Goal: Transaction & Acquisition: Purchase product/service

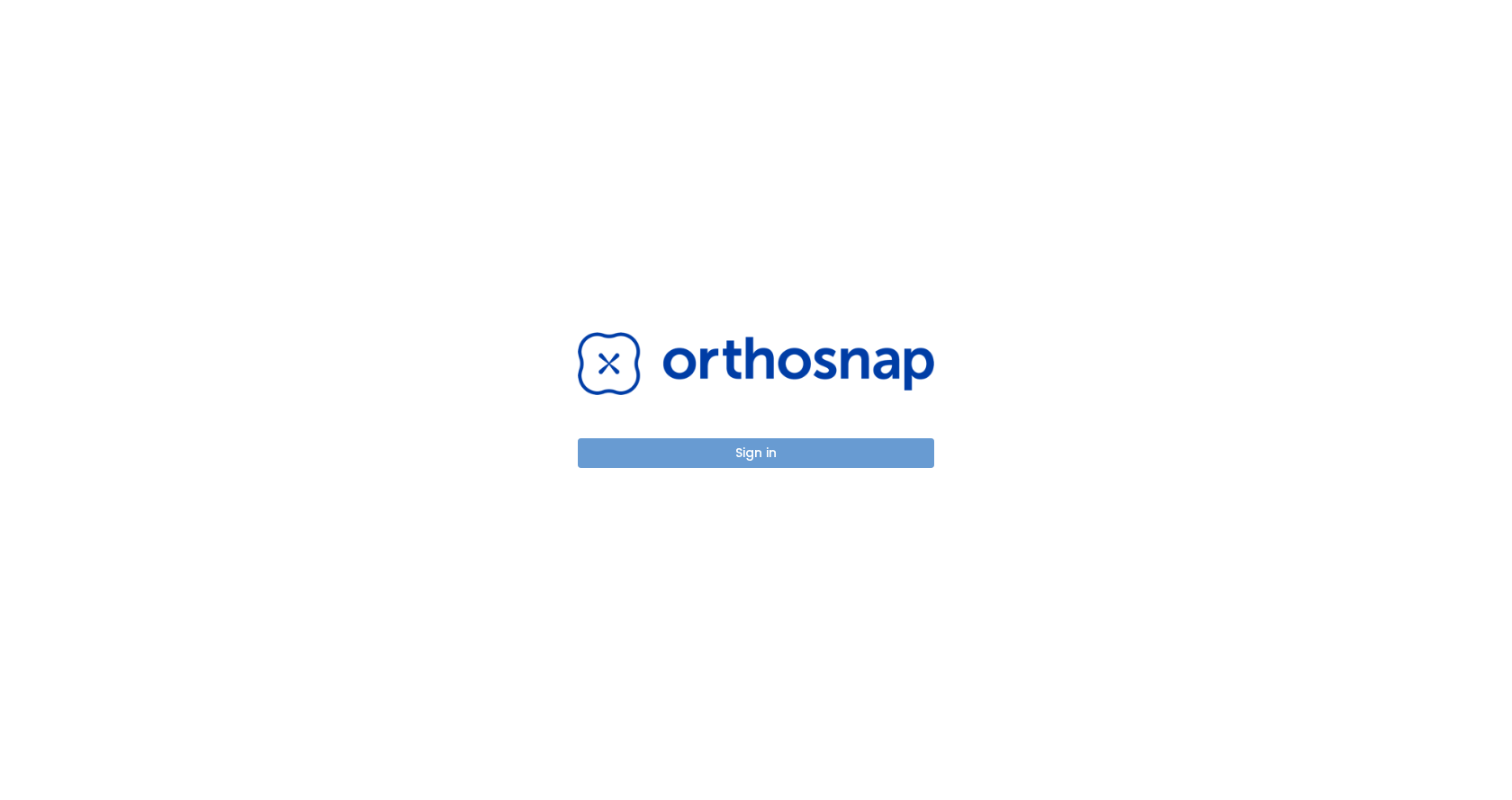
click at [609, 466] on button "Sign in" at bounding box center [756, 454] width 356 height 30
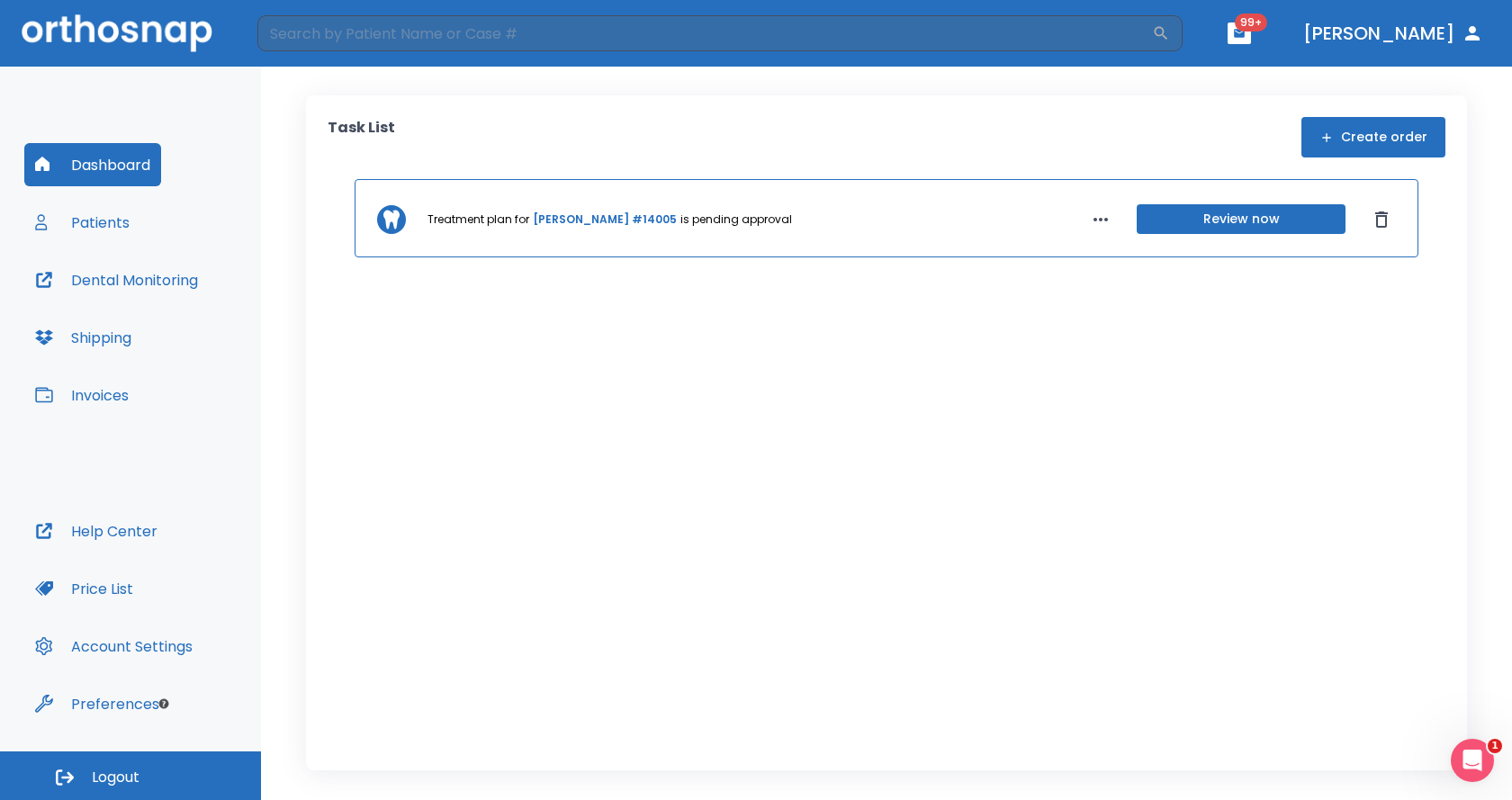
click at [1252, 35] on button "button" at bounding box center [1239, 34] width 23 height 22
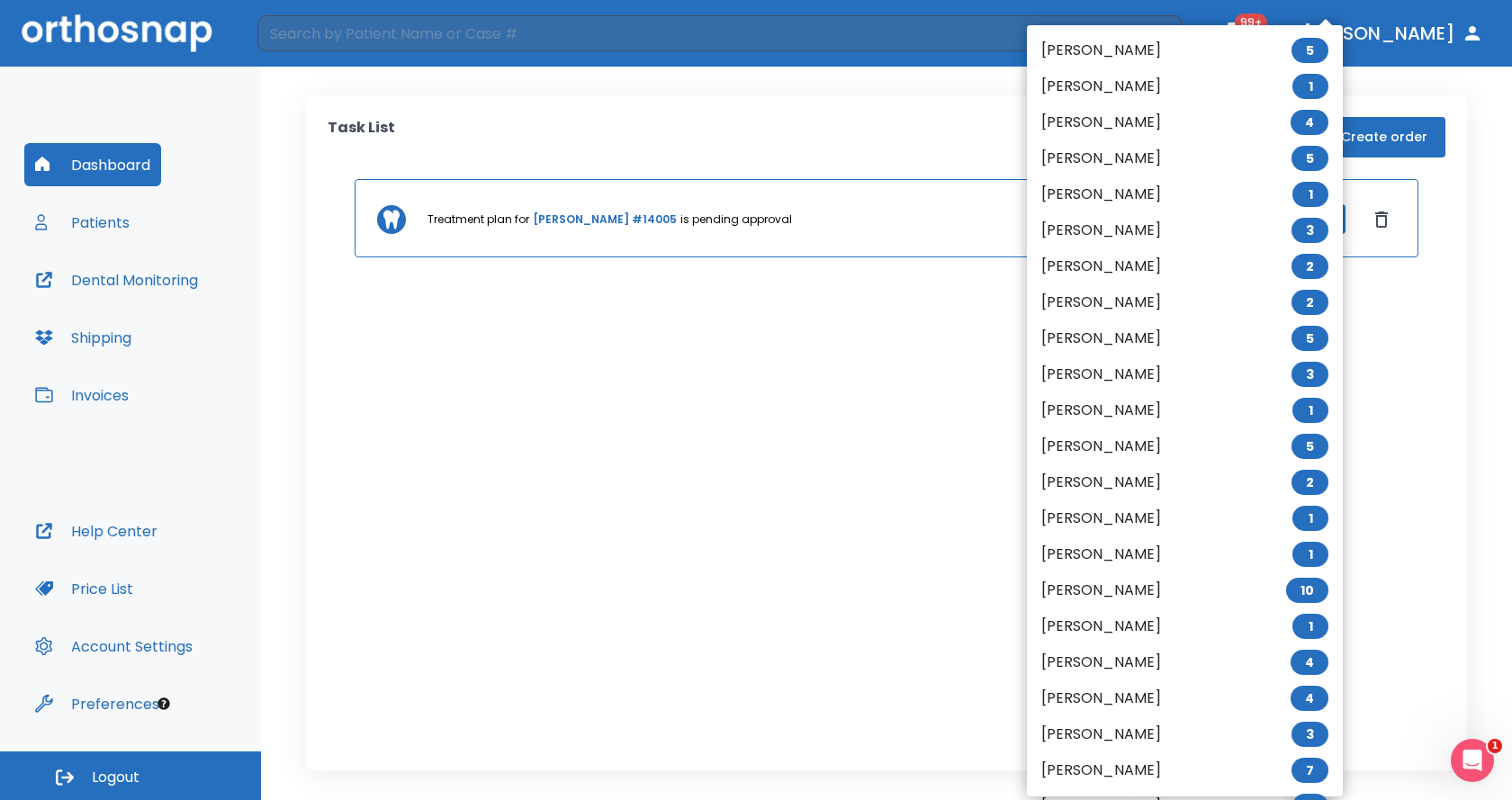
click at [1137, 59] on li "[PERSON_NAME] 5" at bounding box center [1185, 50] width 316 height 36
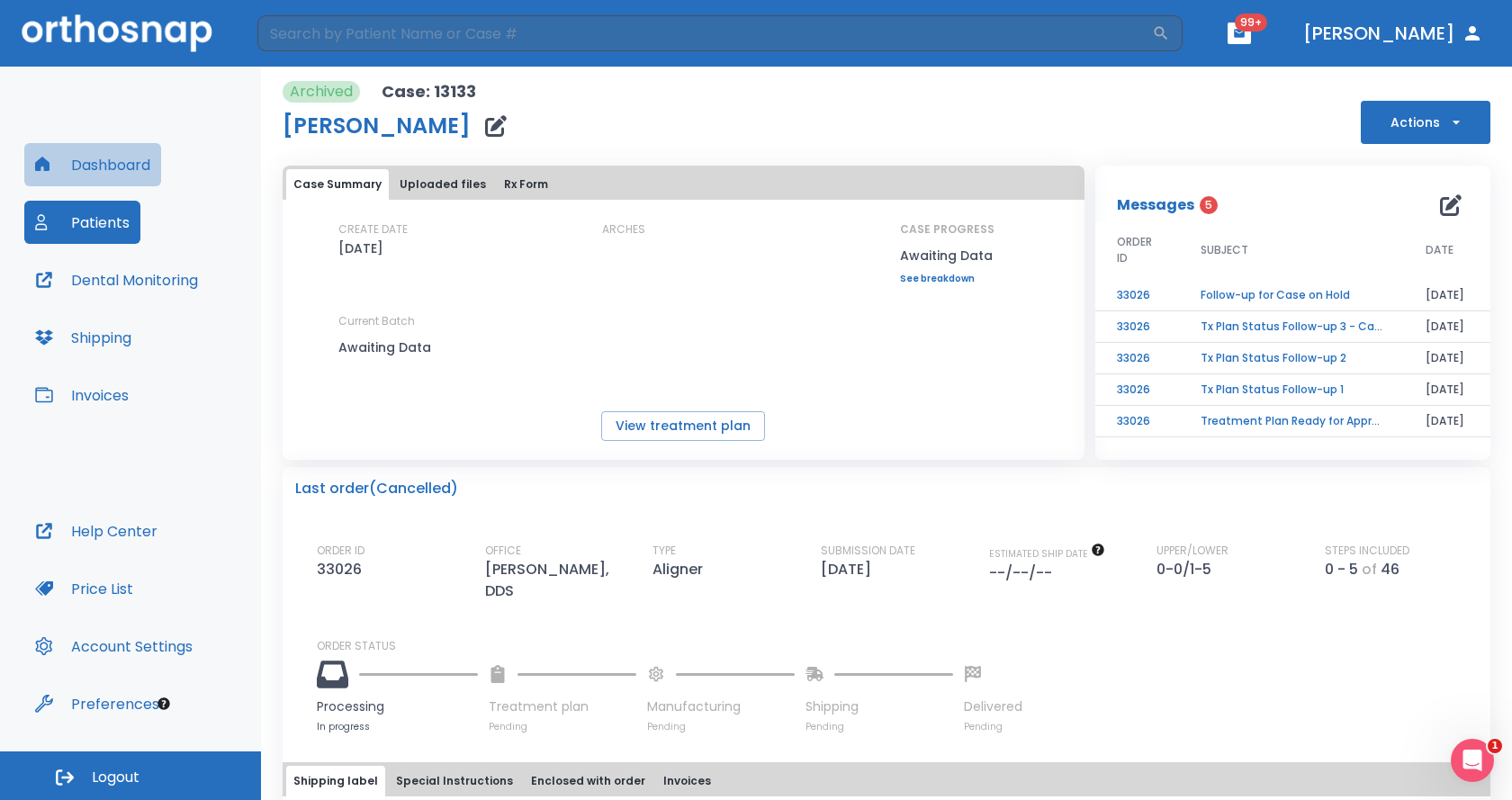
click at [129, 153] on button "Dashboard" at bounding box center [92, 165] width 137 height 43
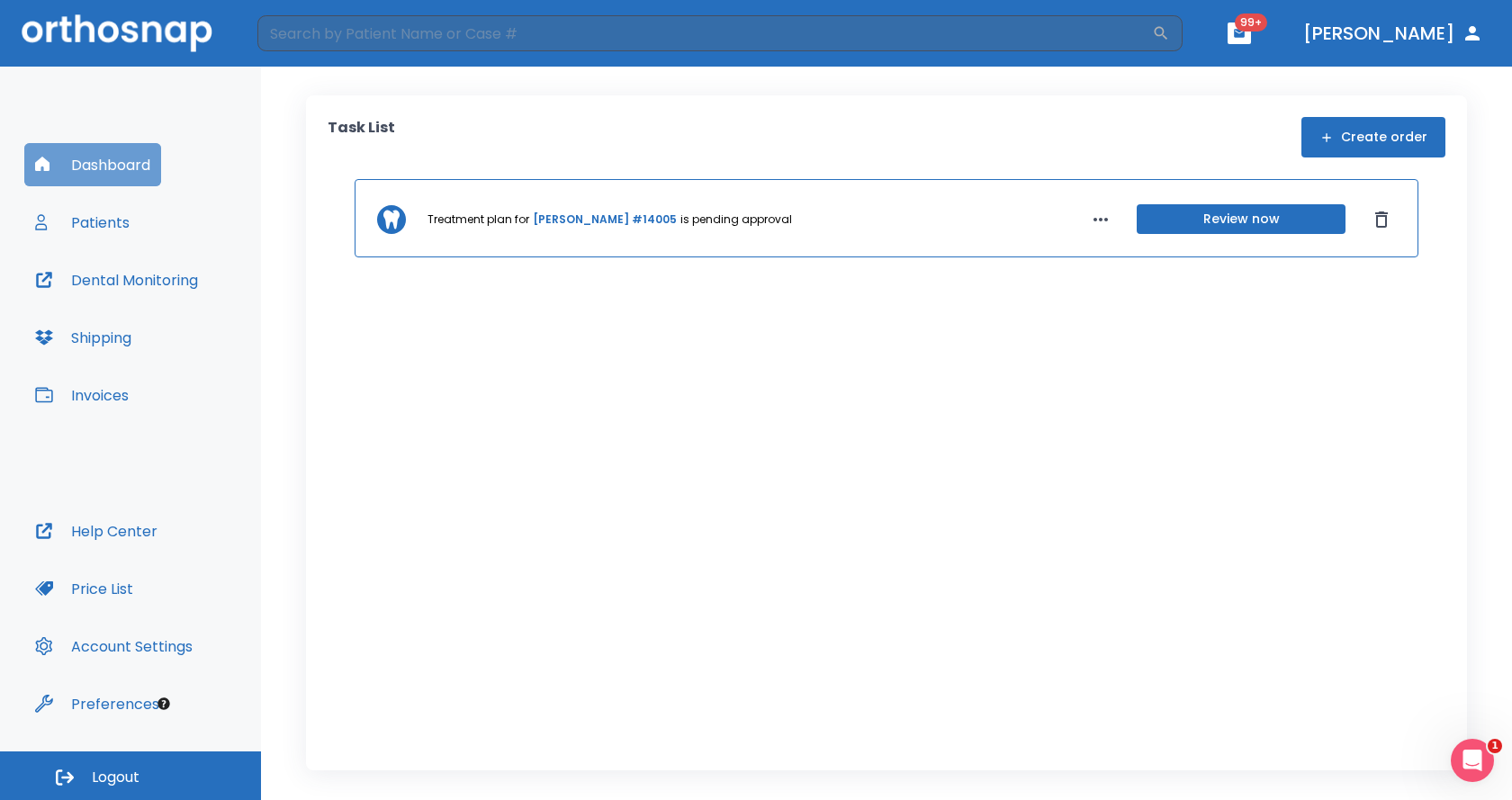
click at [107, 154] on button "Dashboard" at bounding box center [92, 165] width 137 height 43
click at [116, 223] on button "Patients" at bounding box center [82, 221] width 116 height 43
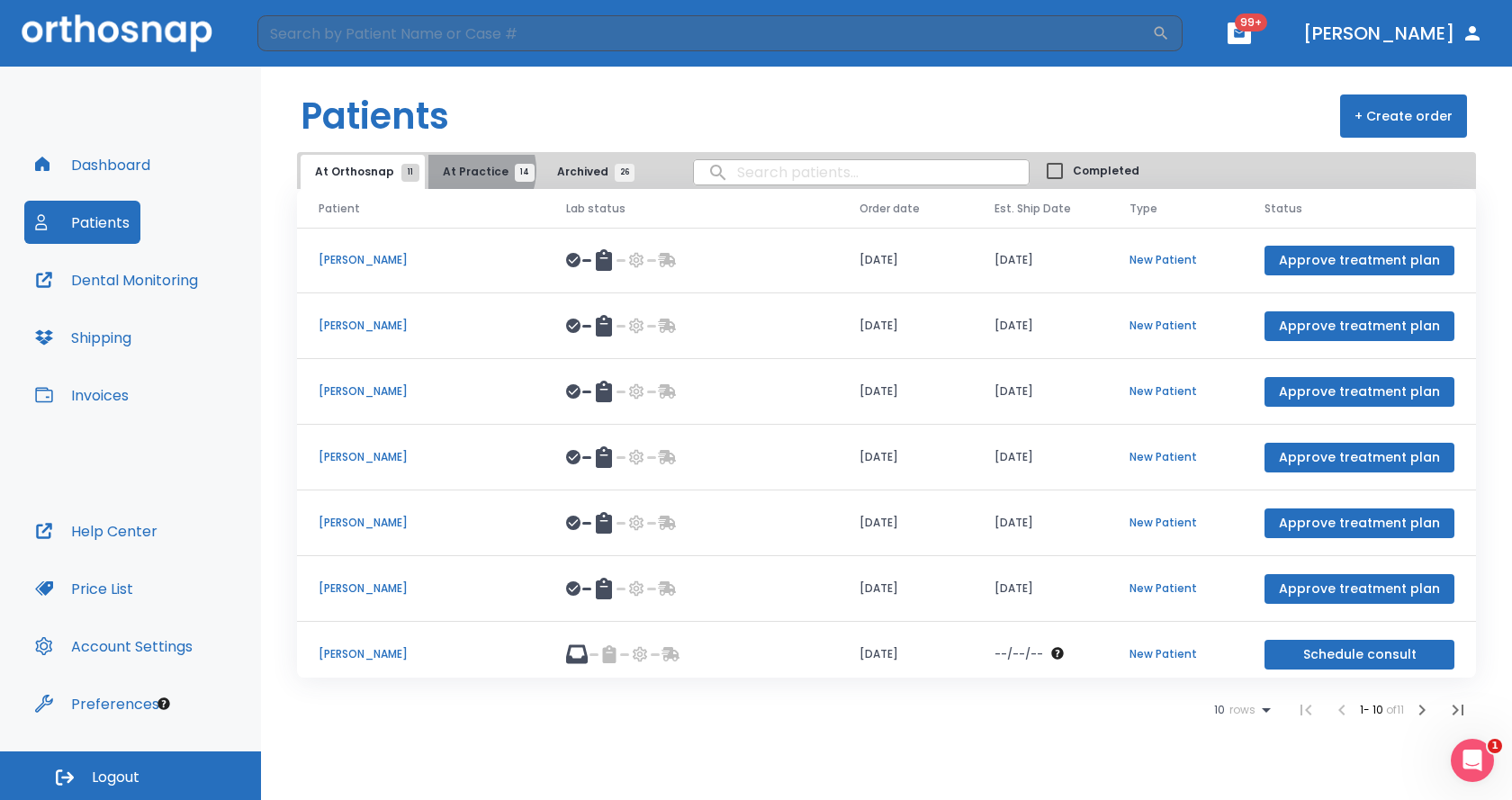
click at [463, 171] on span "At Practice 14" at bounding box center [484, 172] width 82 height 16
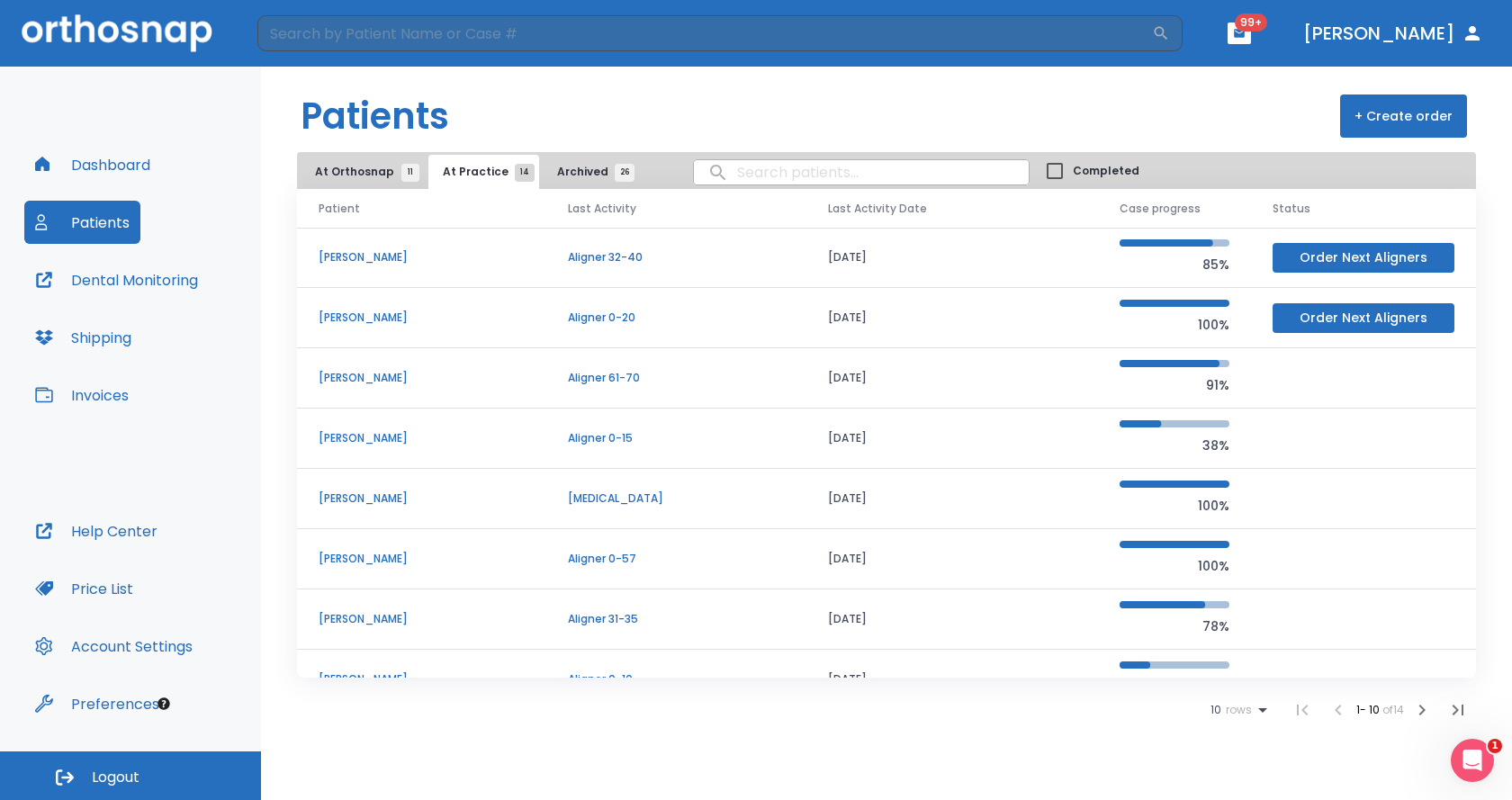
click at [346, 310] on p "[PERSON_NAME]" at bounding box center [422, 318] width 206 height 16
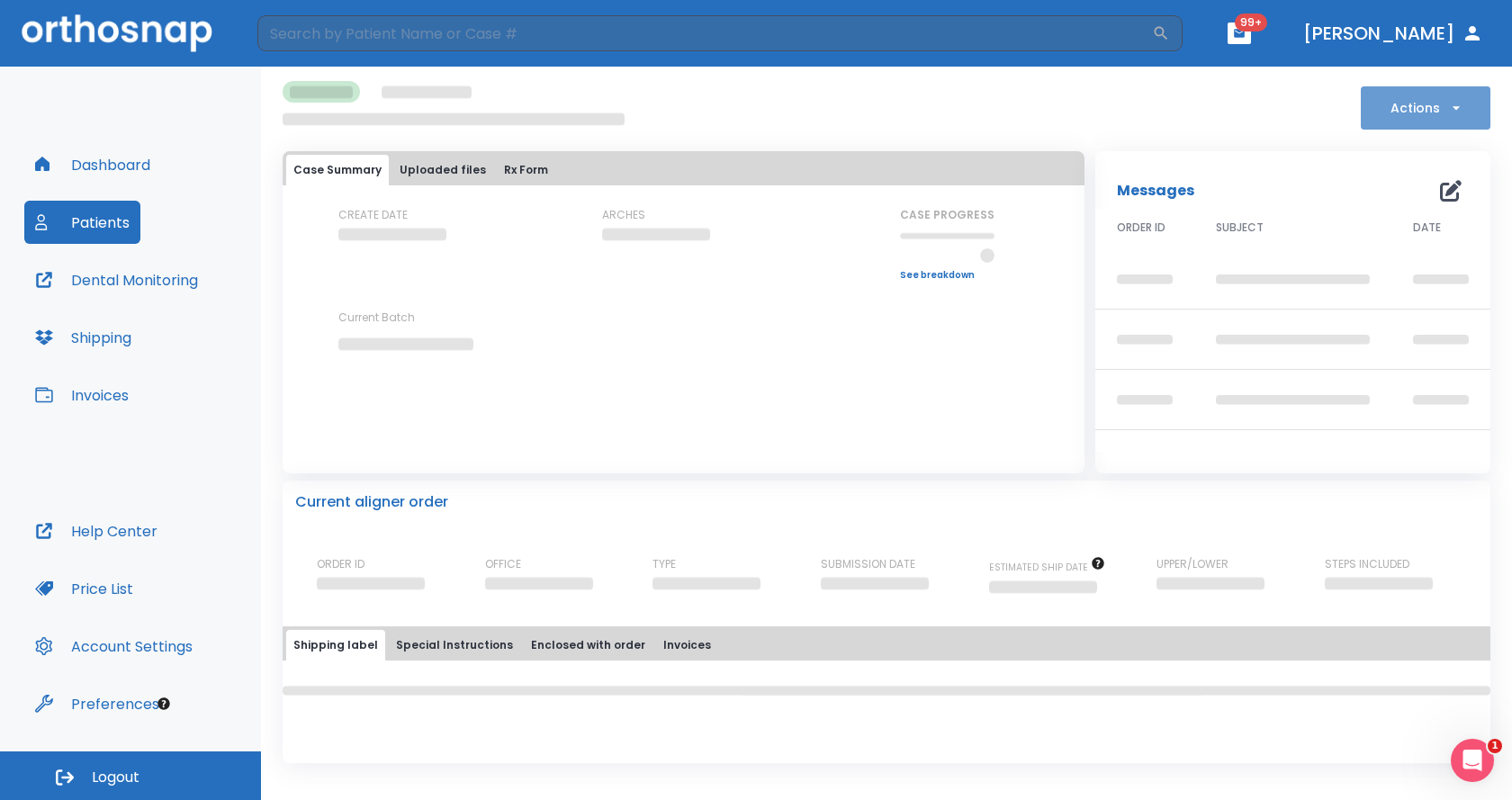
click at [1448, 104] on icon "button" at bounding box center [1457, 108] width 18 height 18
click at [1397, 129] on div at bounding box center [756, 400] width 1512 height 800
click at [1417, 109] on button "Actions" at bounding box center [1426, 108] width 130 height 43
click at [1417, 109] on div at bounding box center [756, 400] width 1512 height 800
click at [1474, 97] on button "Actions" at bounding box center [1426, 108] width 130 height 43
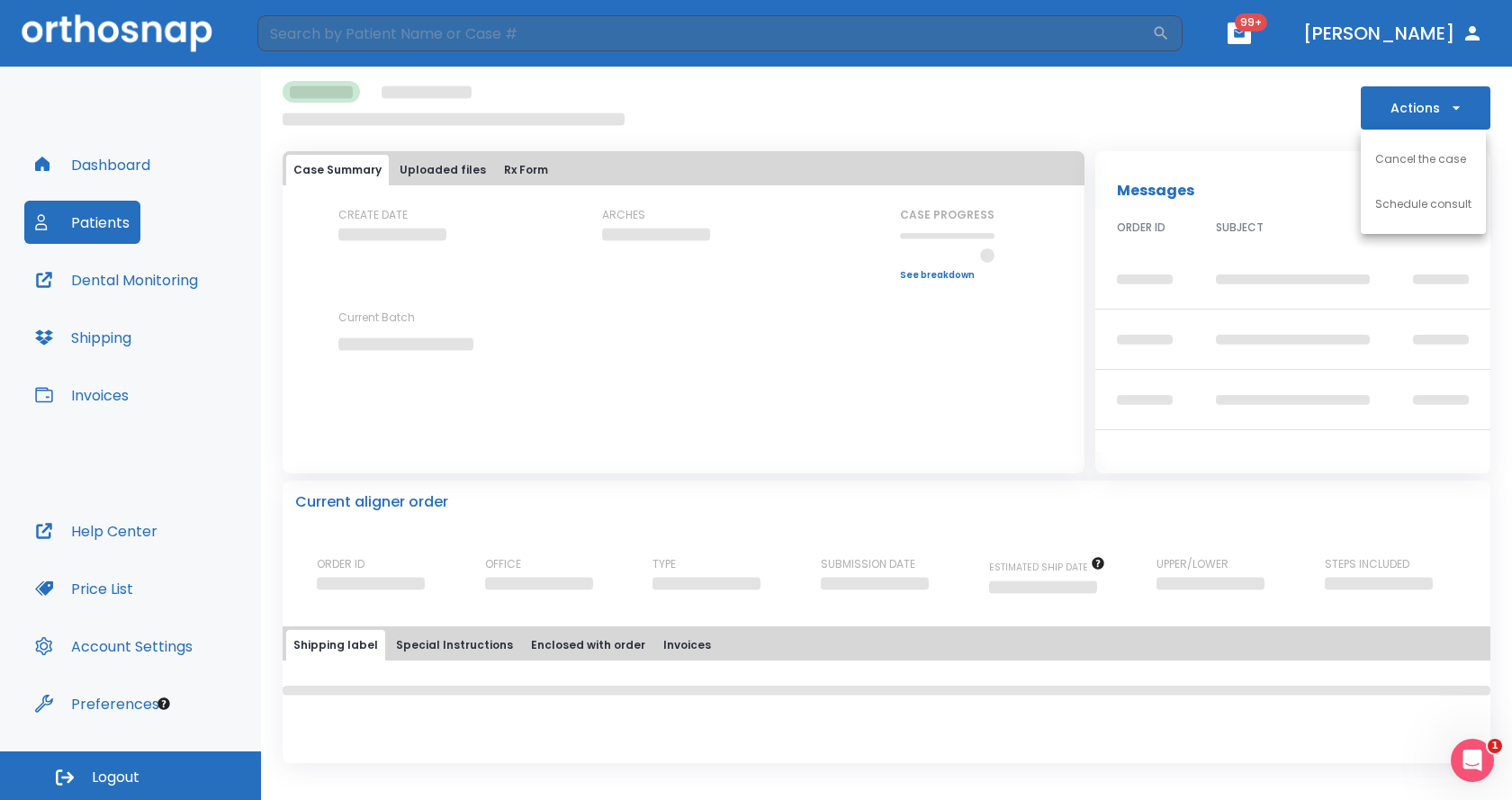
click at [1474, 97] on div at bounding box center [756, 400] width 1512 height 800
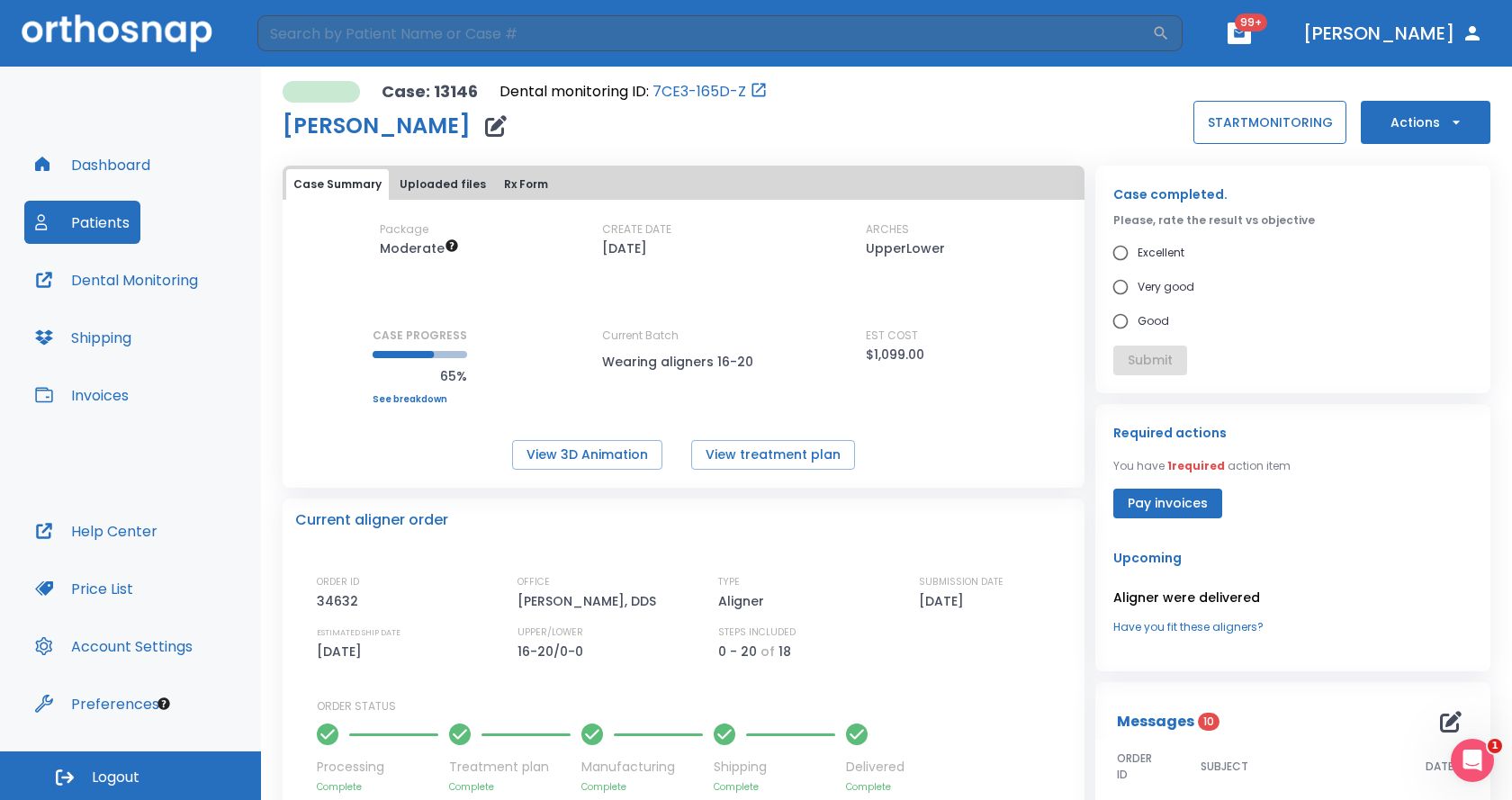
click at [1220, 122] on button "START MONITORING" at bounding box center [1270, 122] width 153 height 43
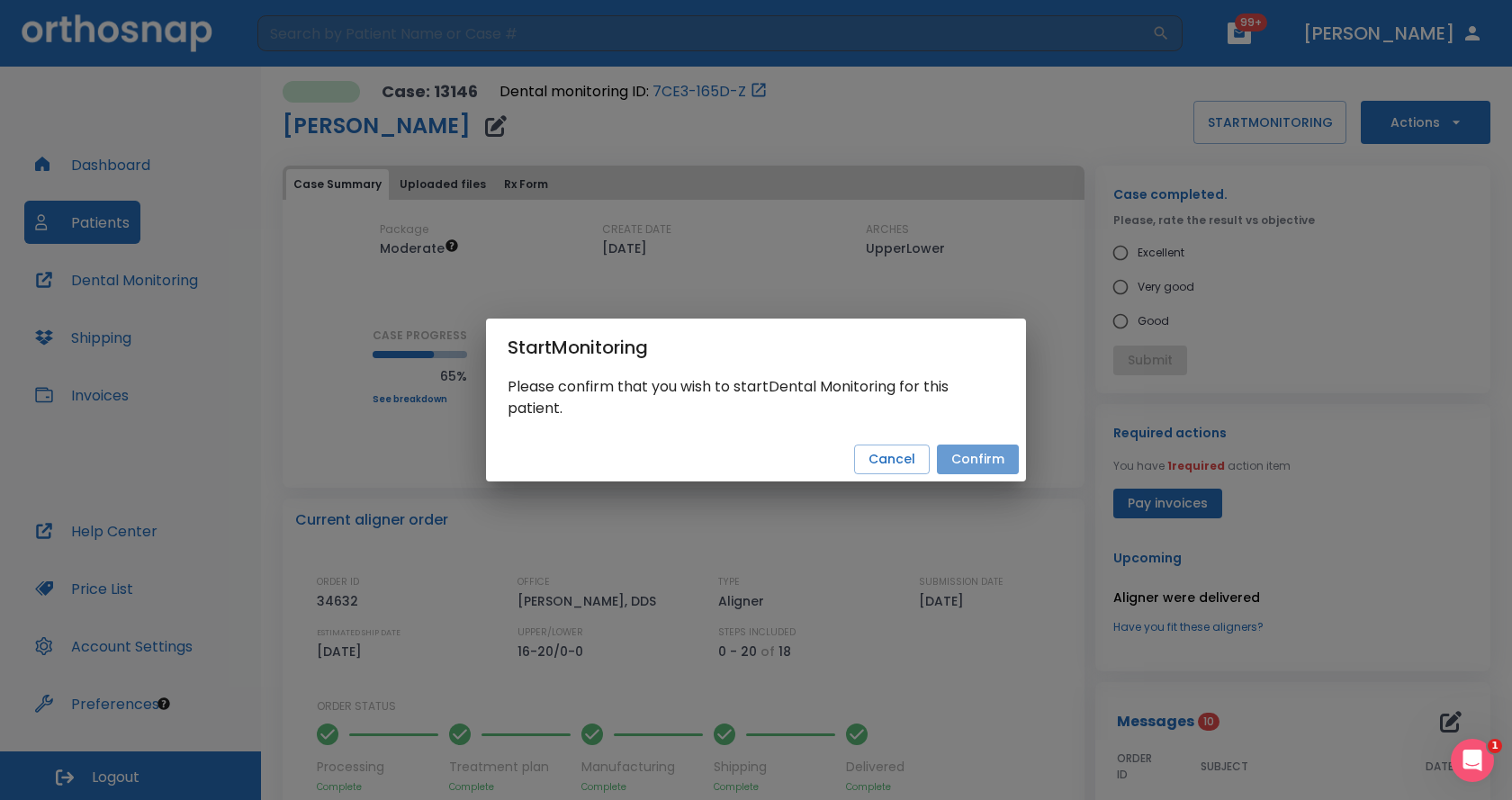
click at [972, 462] on button "Confirm" at bounding box center [978, 460] width 82 height 30
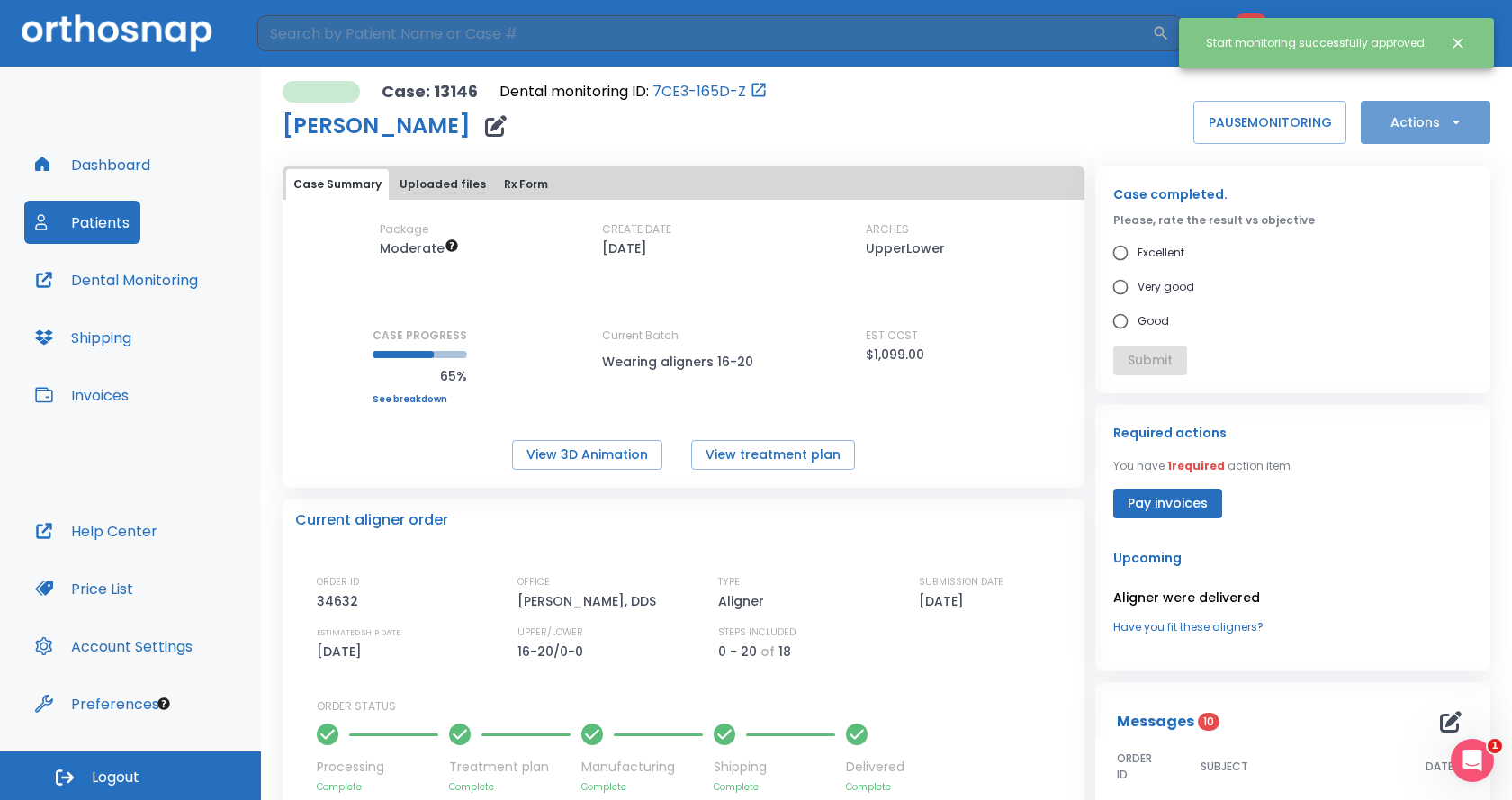
click at [1416, 122] on button "Actions" at bounding box center [1426, 122] width 130 height 43
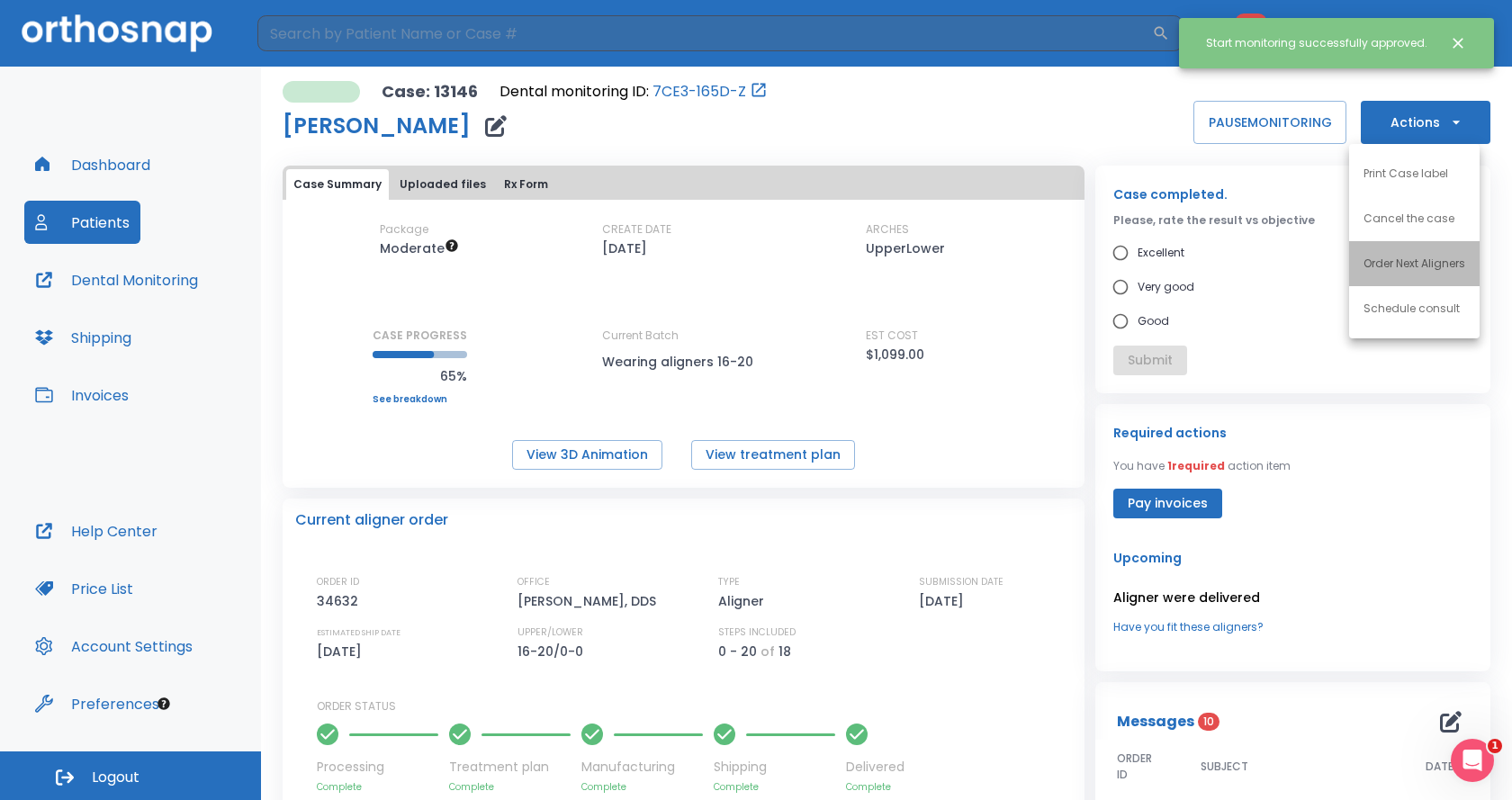
click at [1394, 261] on p "Order Next Aligners" at bounding box center [1415, 263] width 102 height 16
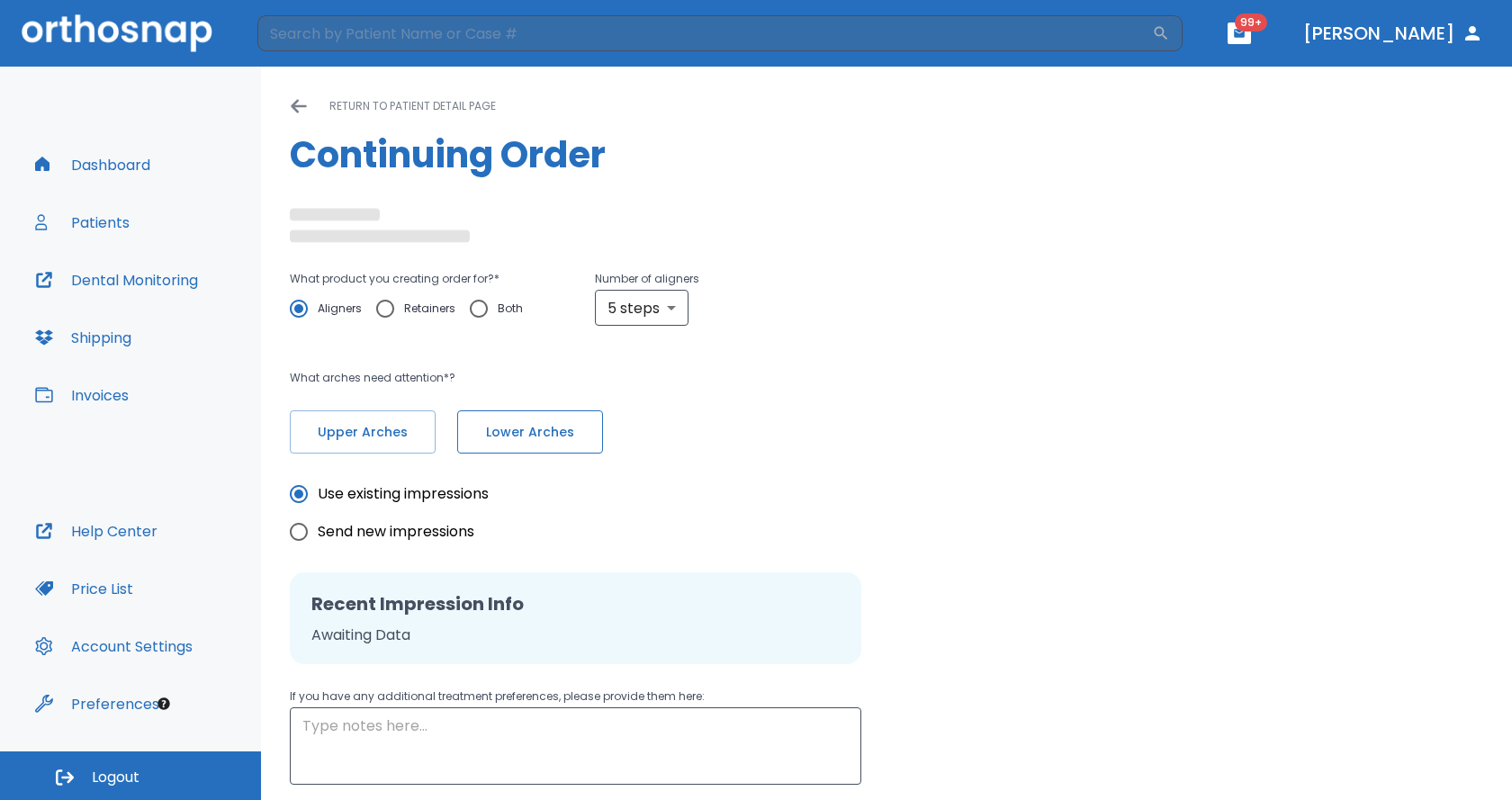
radio input "false"
radio input "true"
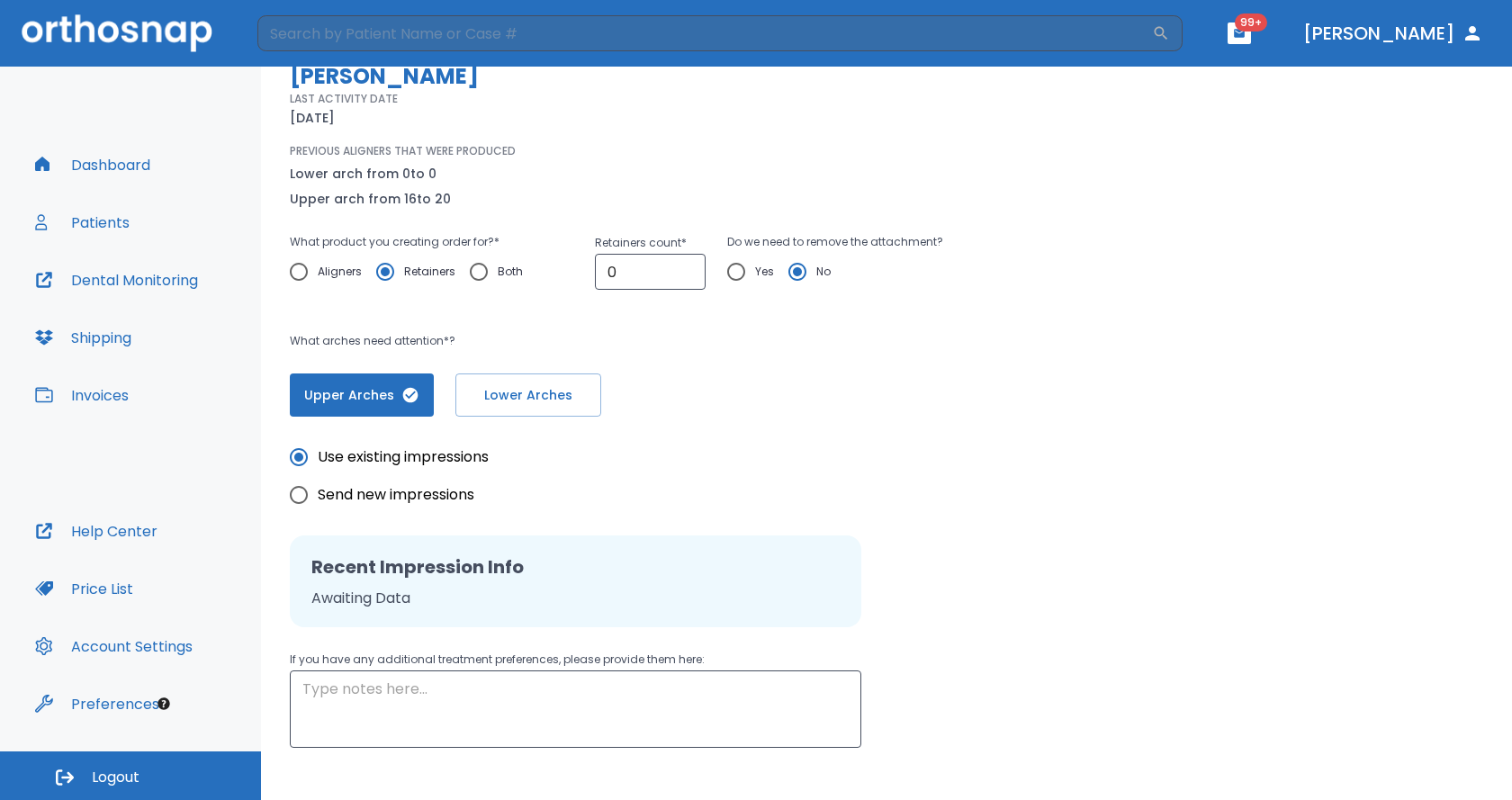
scroll to position [251, 0]
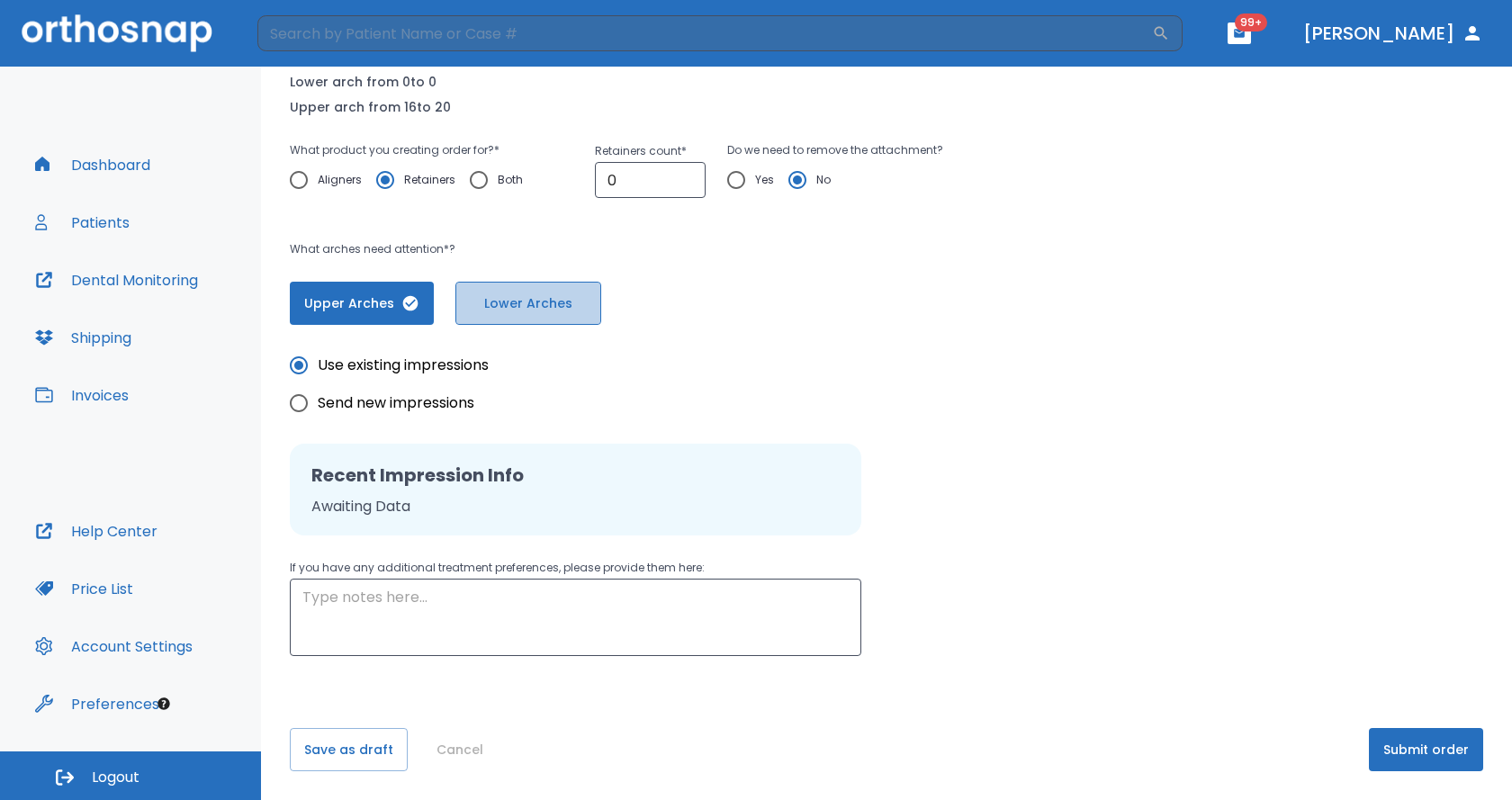
click at [576, 304] on span "Lower Arches" at bounding box center [529, 303] width 108 height 19
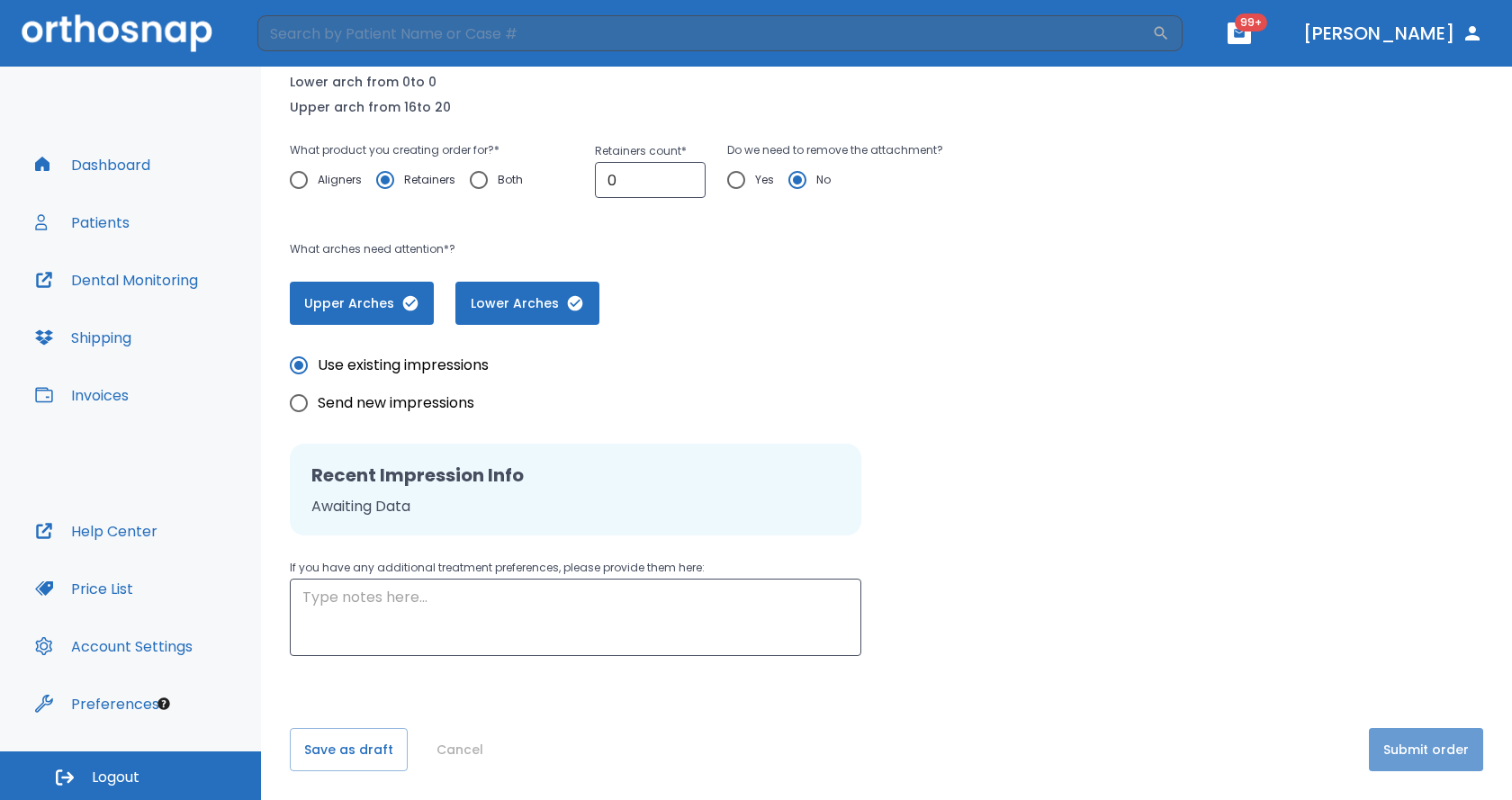
click at [1415, 745] on button "Submit order" at bounding box center [1426, 749] width 115 height 43
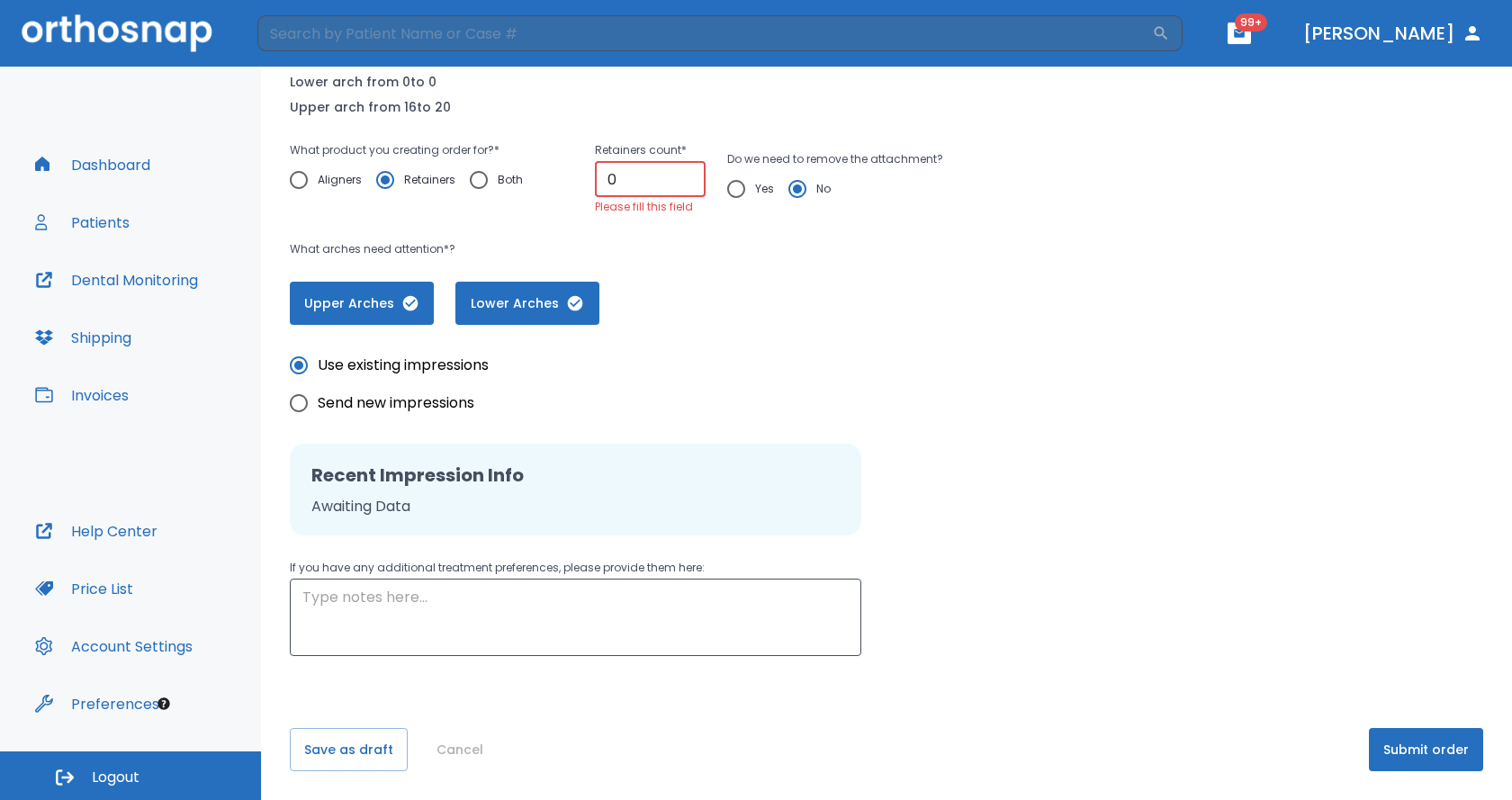
drag, startPoint x: 625, startPoint y: 176, endPoint x: 470, endPoint y: 194, distance: 156.0
click at [527, 188] on div "What product you creating order for? * Aligners Retainers Both Retainers count …" at bounding box center [638, 179] width 697 height 78
click at [330, 176] on span "Aligners" at bounding box center [340, 181] width 44 height 22
click at [318, 176] on input "Aligners" at bounding box center [299, 181] width 38 height 38
radio input "true"
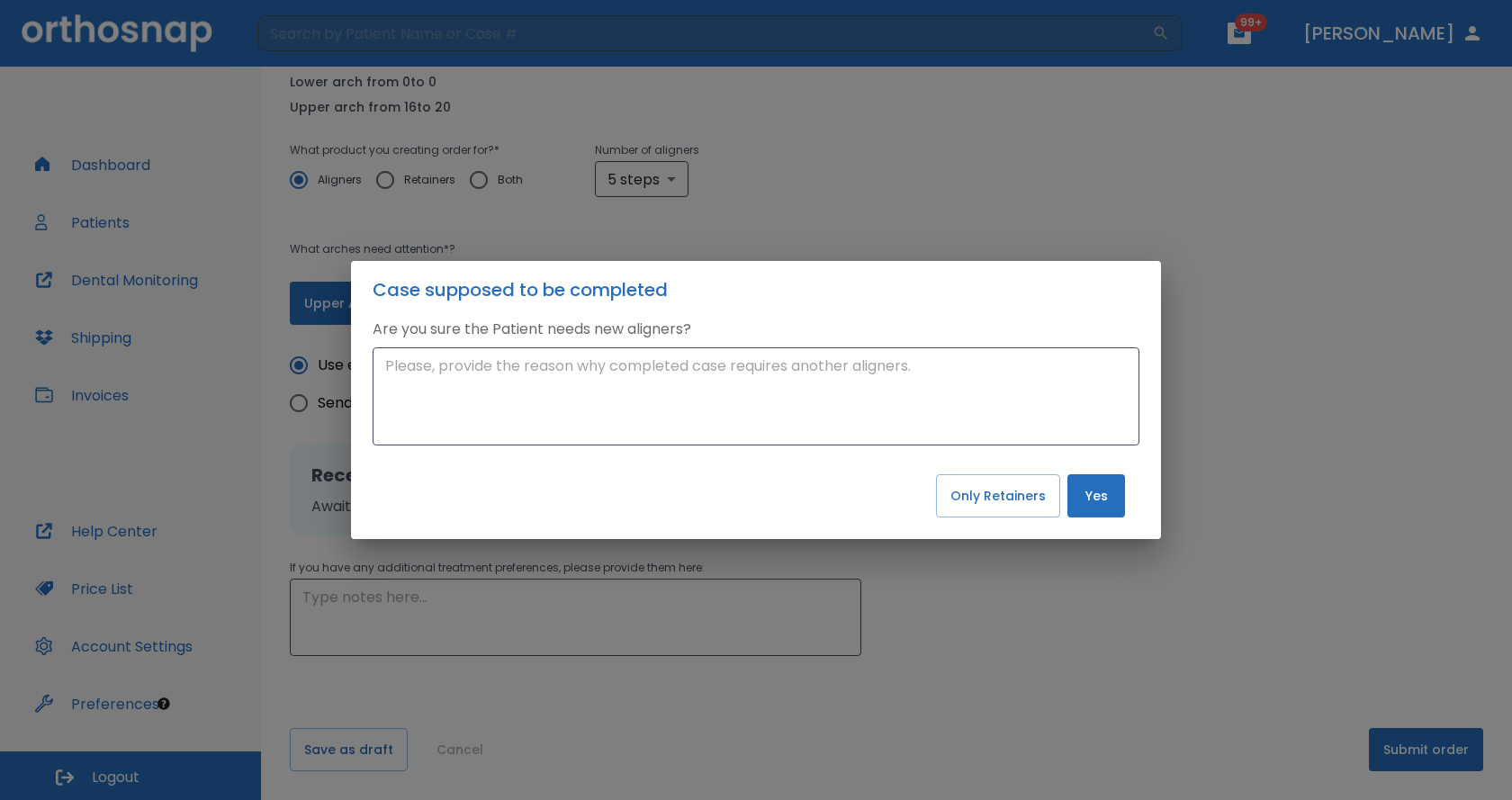
click at [1110, 504] on button "Yes" at bounding box center [1097, 496] width 58 height 43
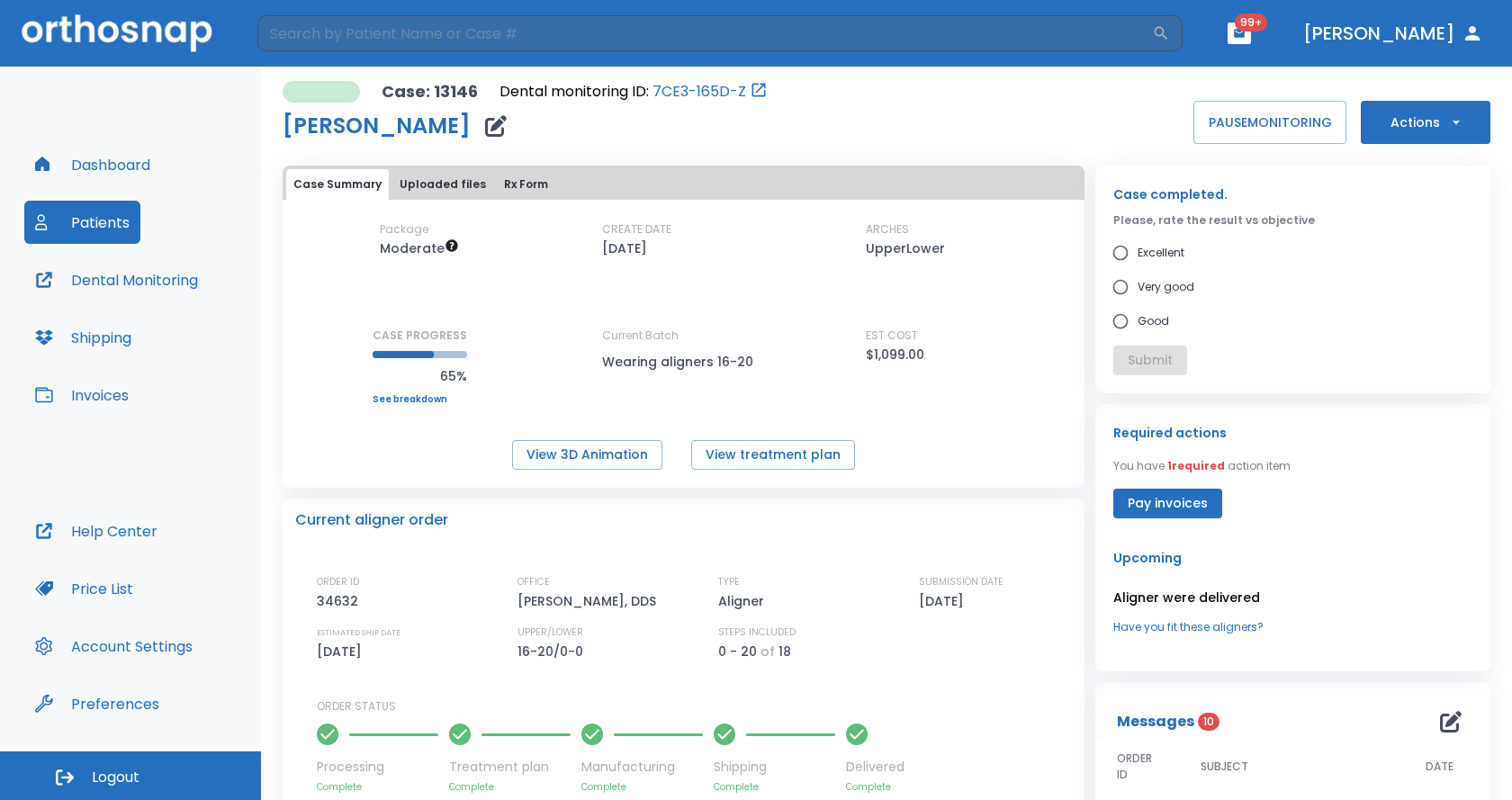
click at [1129, 315] on input "Good" at bounding box center [1121, 321] width 34 height 34
radio input "true"
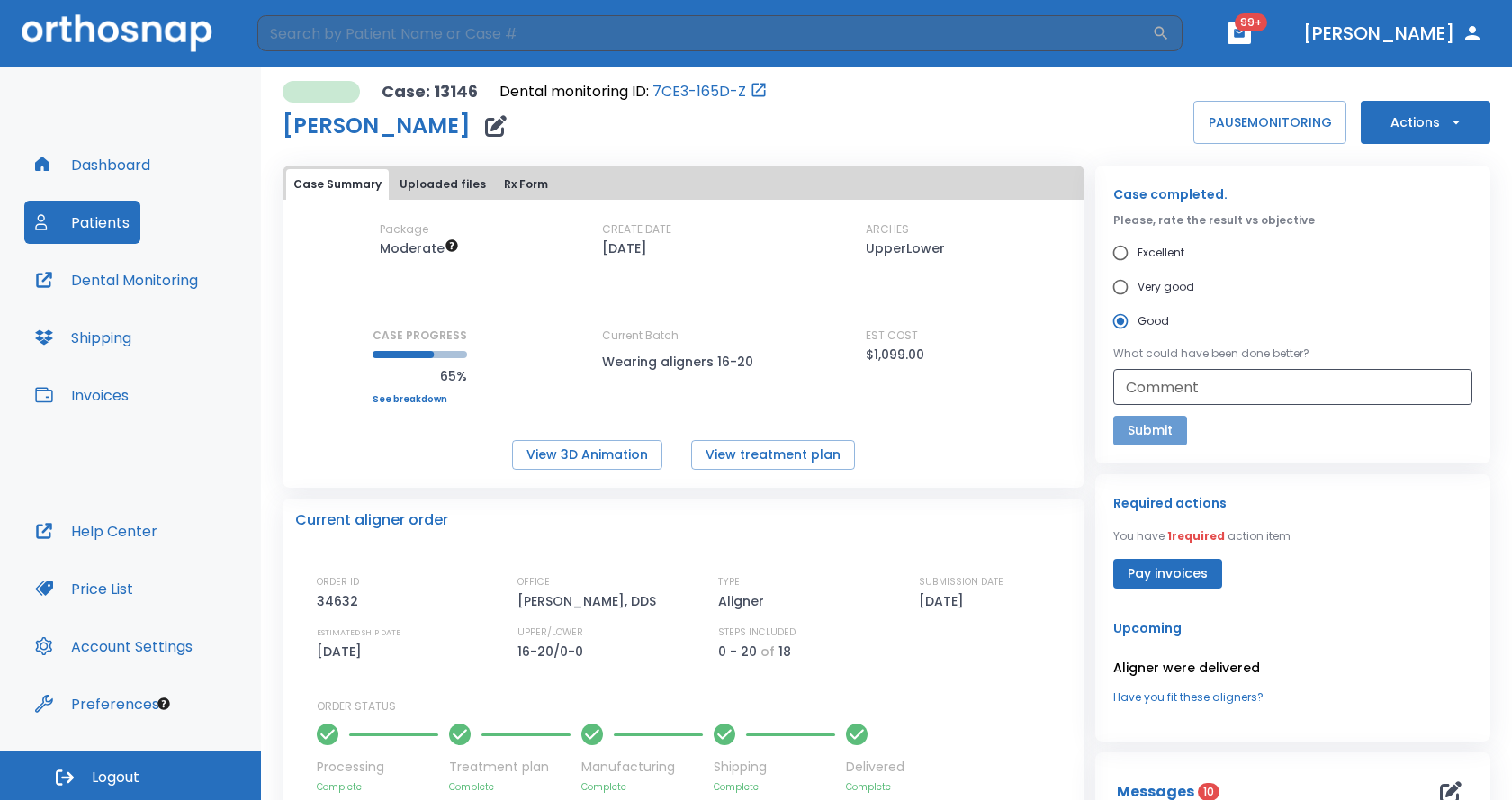
drag, startPoint x: 1137, startPoint y: 430, endPoint x: 1150, endPoint y: 436, distance: 14.3
click at [1138, 430] on button "Submit" at bounding box center [1151, 431] width 74 height 30
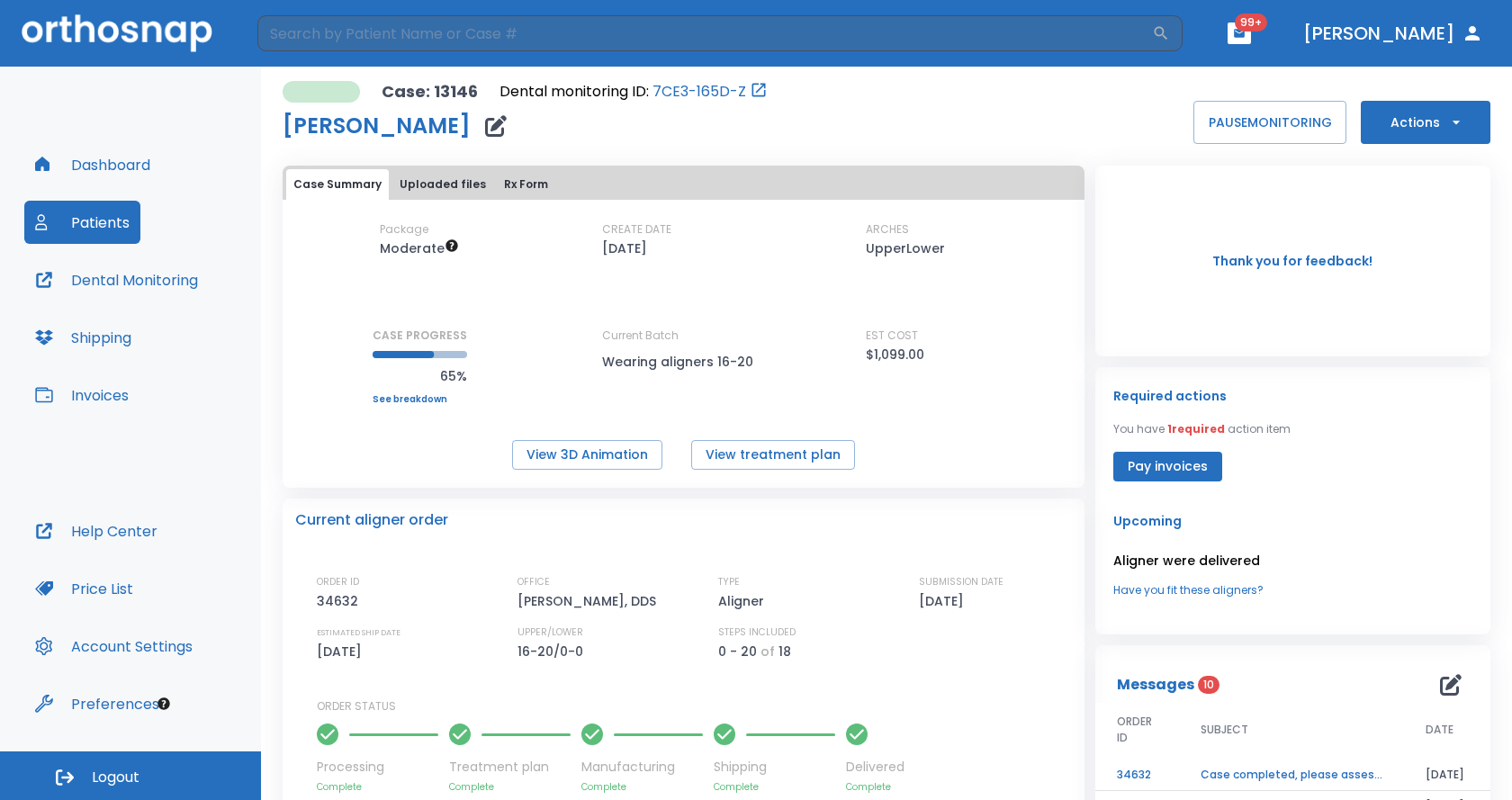
click at [1125, 468] on button "Pay invoices" at bounding box center [1168, 467] width 109 height 30
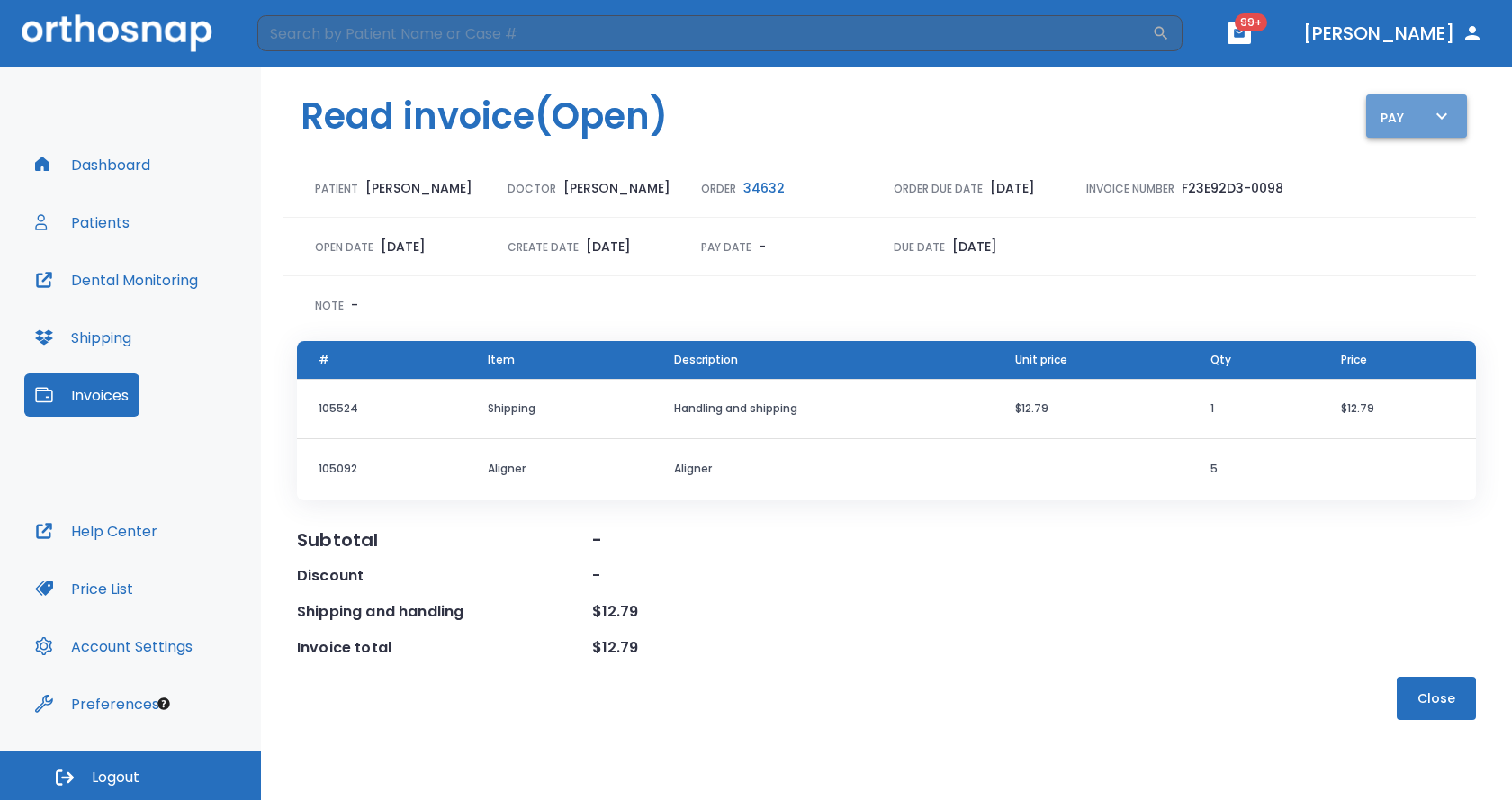
click at [1401, 106] on div "Pay" at bounding box center [1417, 117] width 72 height 23
click at [1403, 159] on li "Pay online by CC" at bounding box center [1426, 167] width 122 height 45
click at [97, 232] on button "Patients" at bounding box center [82, 221] width 116 height 43
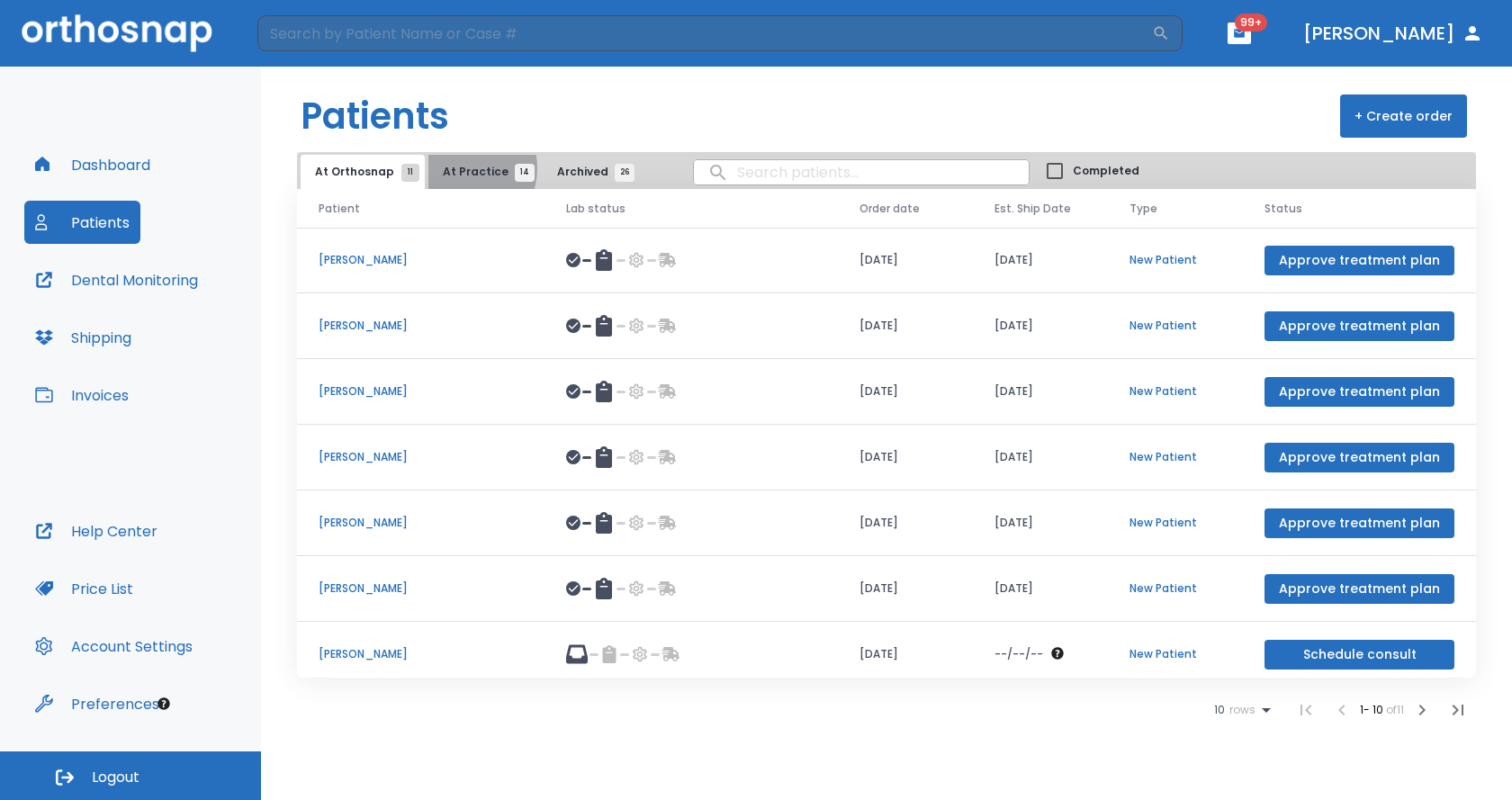
click at [458, 169] on span "At Practice 14" at bounding box center [484, 172] width 82 height 16
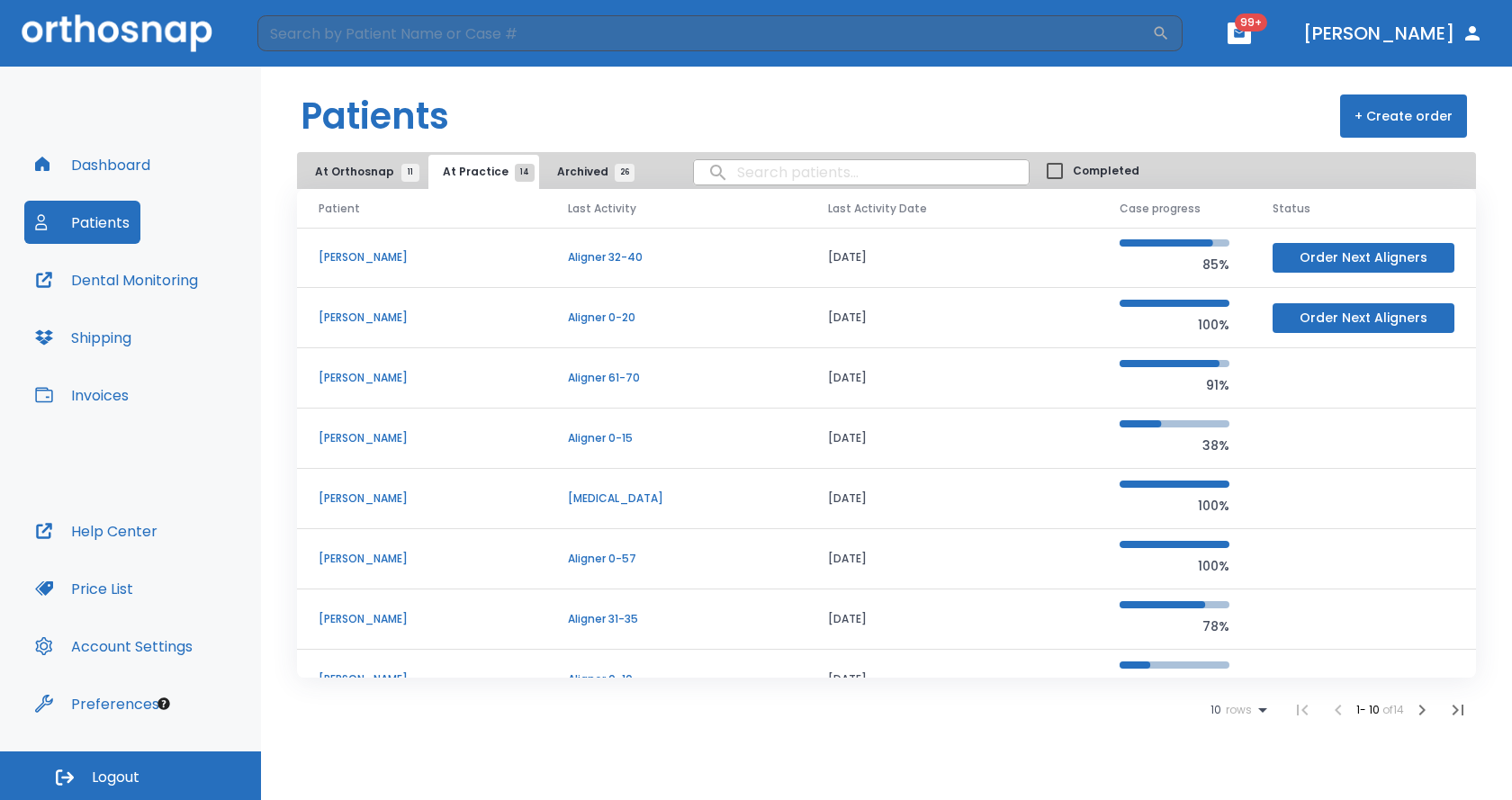
click at [338, 559] on p "[PERSON_NAME]" at bounding box center [422, 559] width 206 height 16
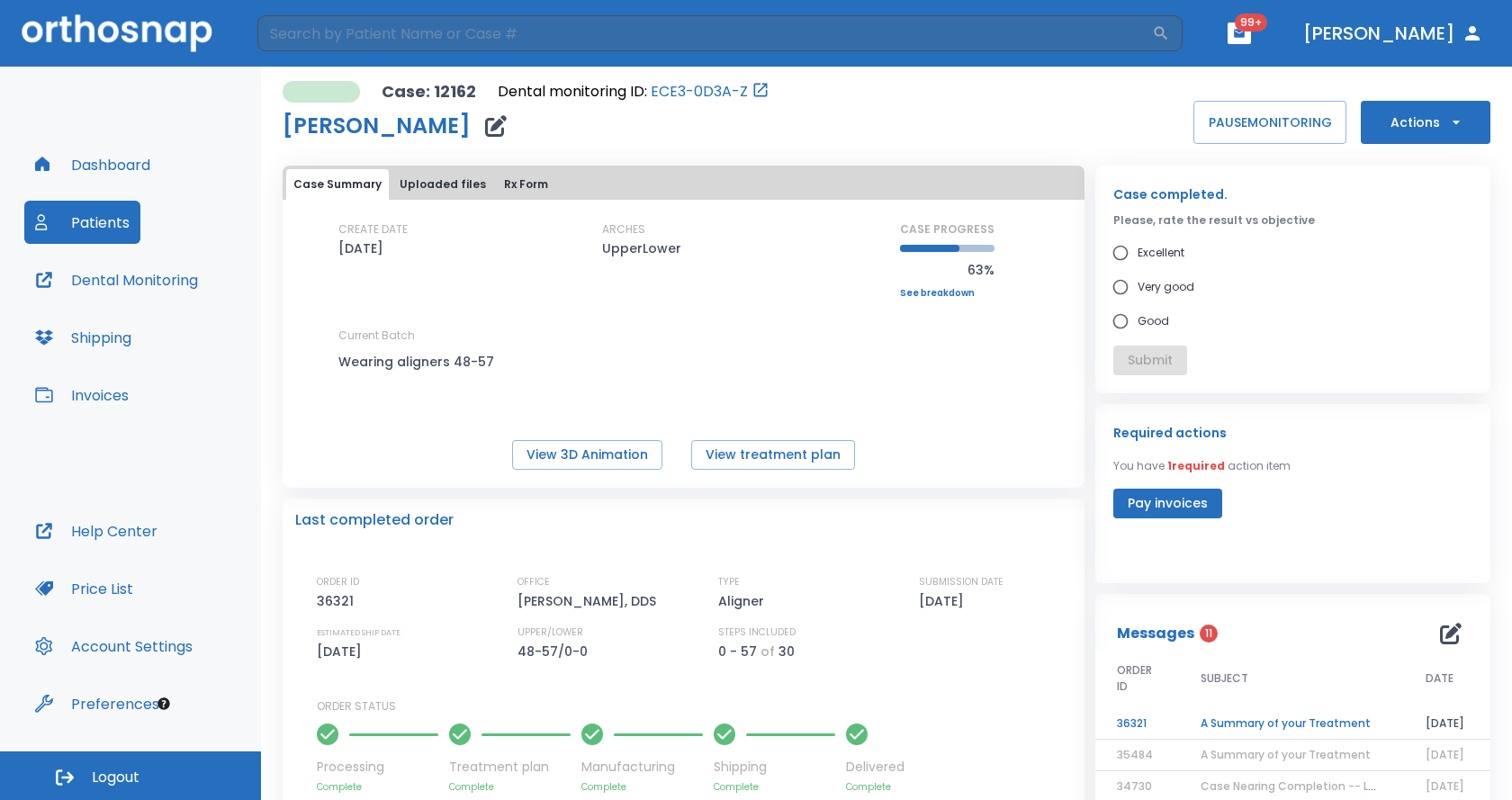
click at [1120, 501] on button "Pay invoices" at bounding box center [1168, 504] width 109 height 30
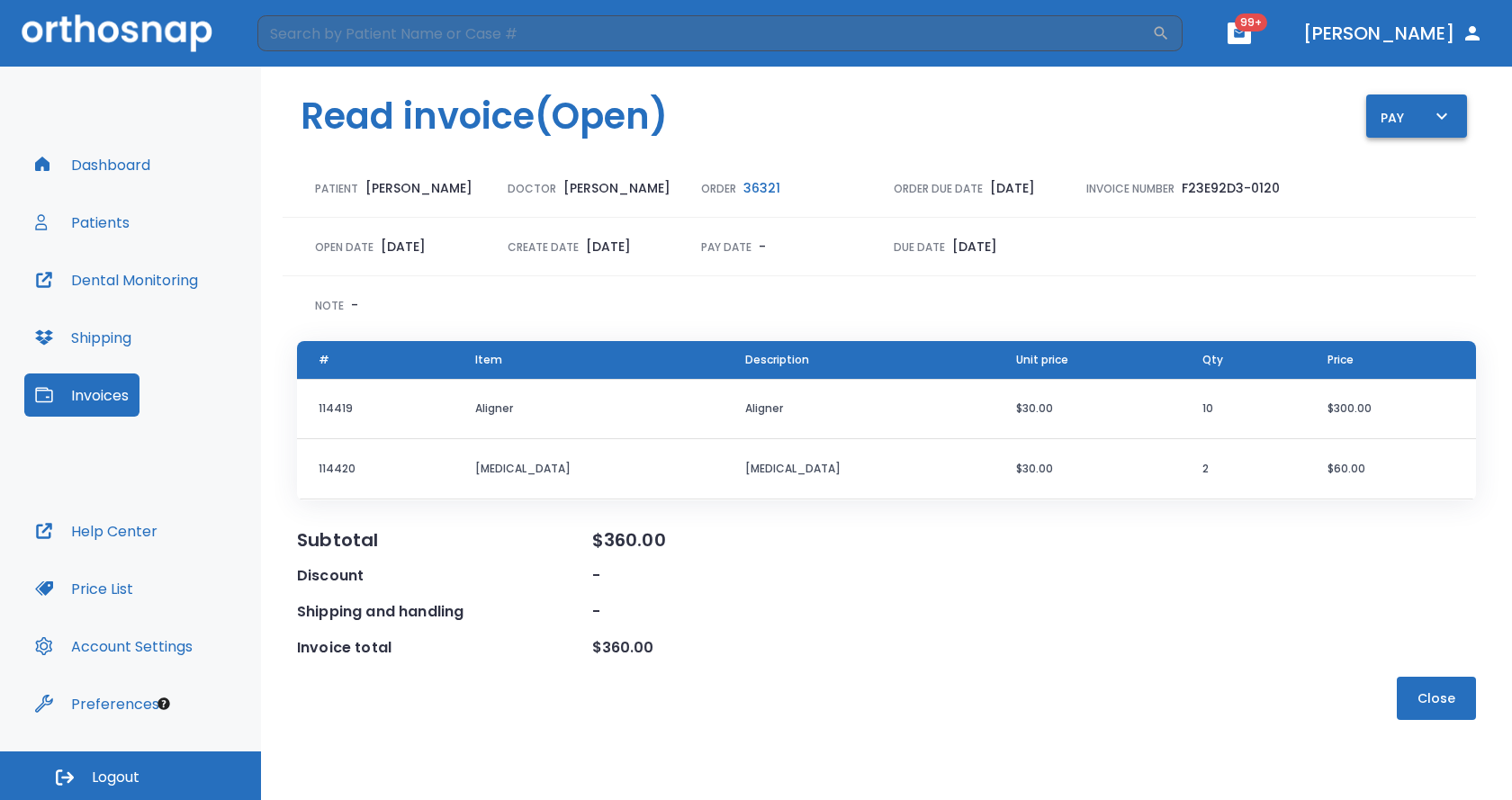
click at [1394, 119] on div "Pay" at bounding box center [1417, 117] width 72 height 23
click at [1409, 165] on p "Pay online by CC" at bounding box center [1426, 168] width 93 height 16
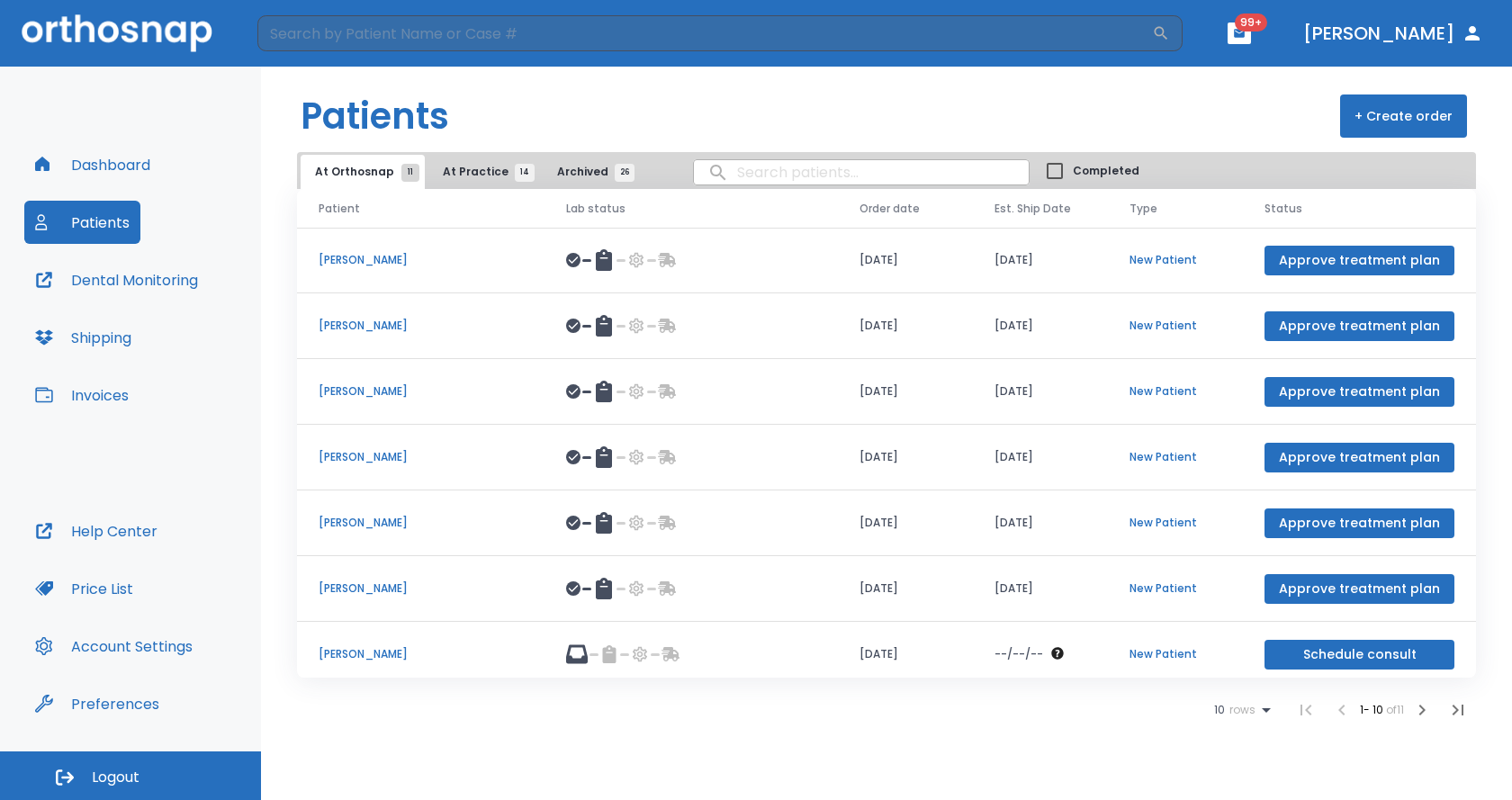
drag, startPoint x: 486, startPoint y: 174, endPoint x: 502, endPoint y: 188, distance: 21.3
click at [486, 174] on span "At Practice 14" at bounding box center [484, 172] width 82 height 16
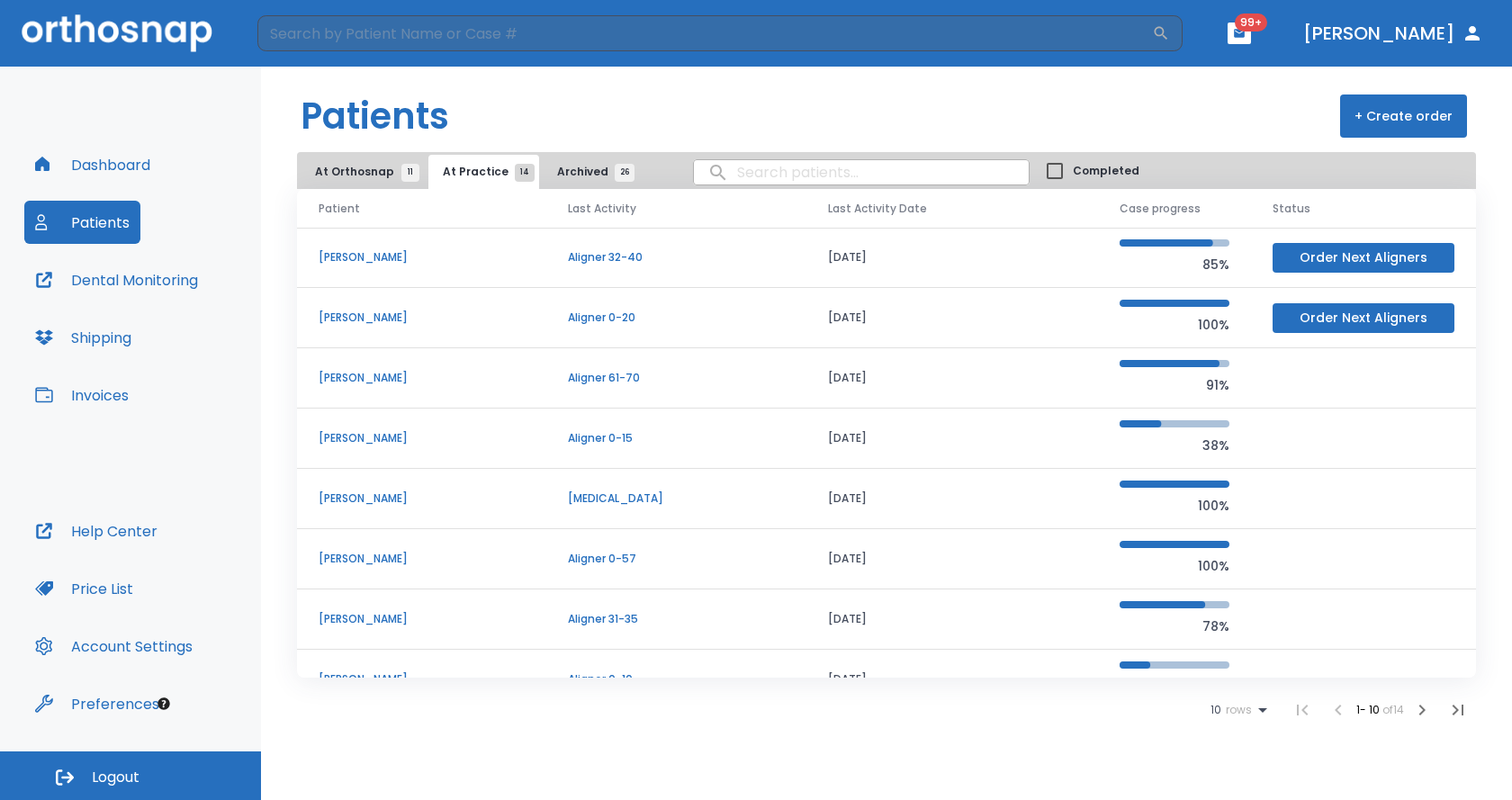
scroll to position [90, 0]
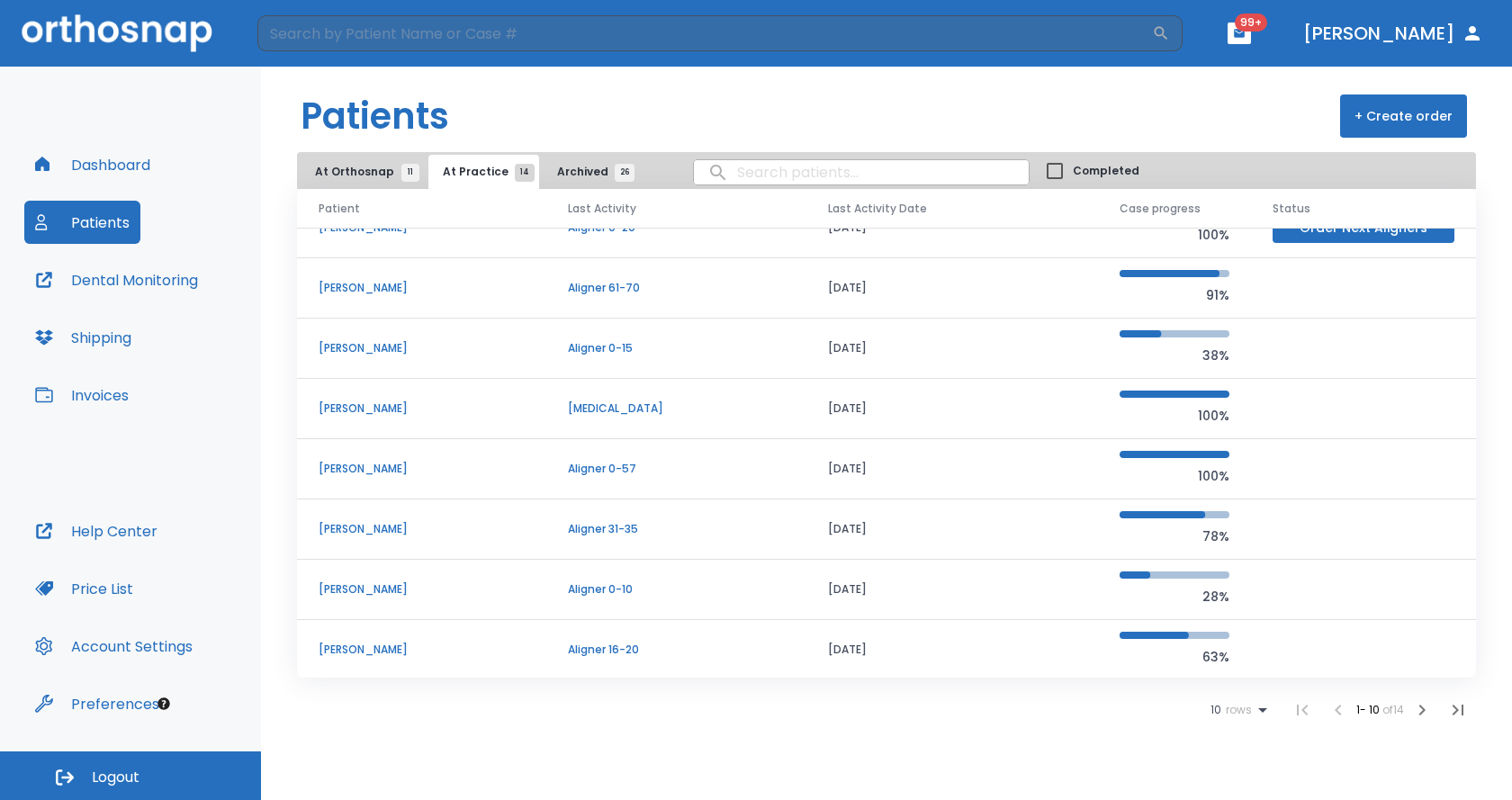
click at [347, 531] on p "[PERSON_NAME]" at bounding box center [422, 530] width 206 height 16
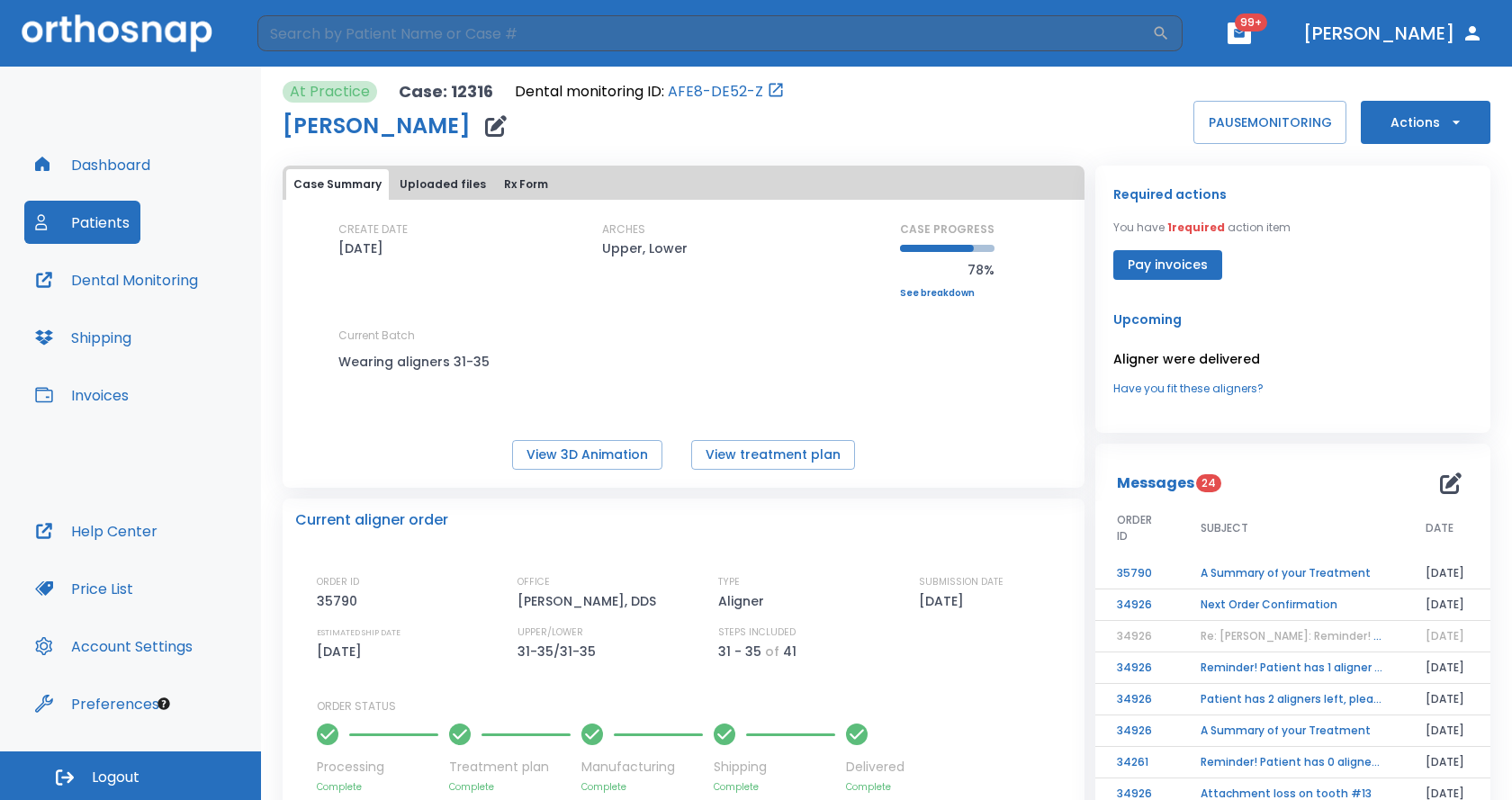
click at [1174, 273] on button "Pay invoices" at bounding box center [1168, 265] width 109 height 30
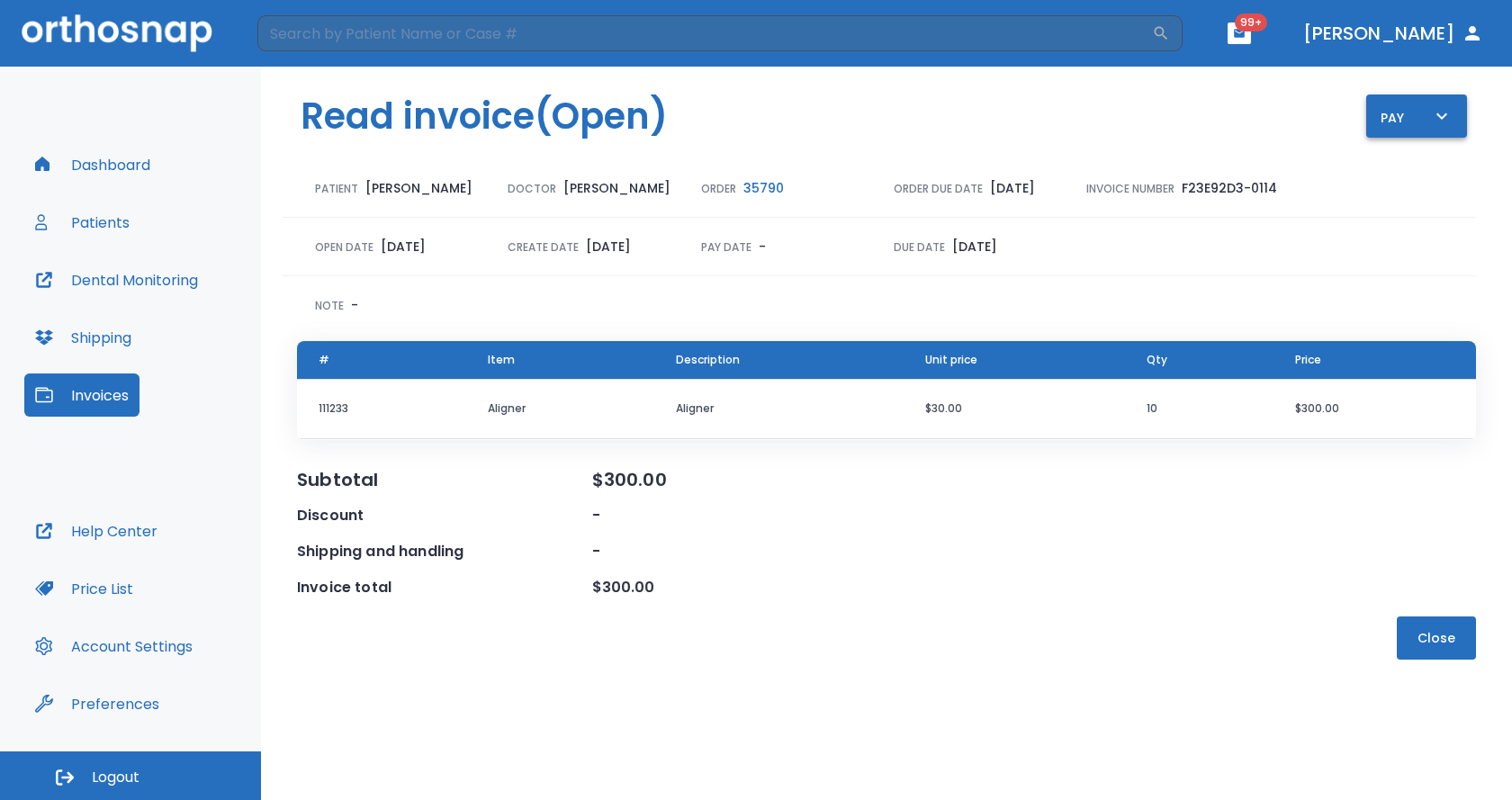
click at [1413, 121] on div "Pay" at bounding box center [1417, 117] width 72 height 23
click at [1407, 165] on p "Pay online by CC" at bounding box center [1426, 168] width 93 height 16
